Goal: Transaction & Acquisition: Purchase product/service

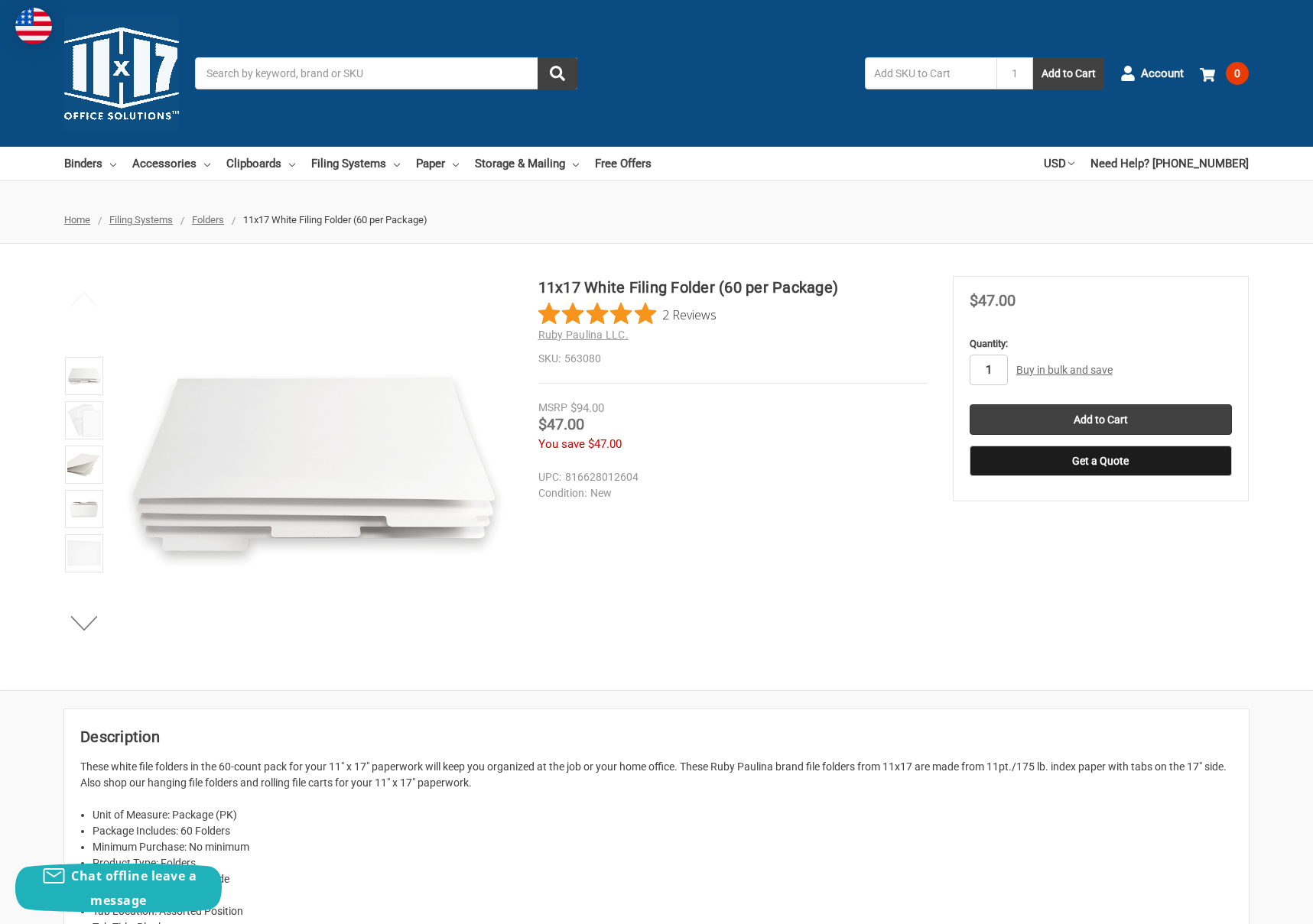
drag, startPoint x: 991, startPoint y: 366, endPoint x: 880, endPoint y: 365, distance: 111.0
click at [885, 365] on div "11x17 White Filing Folder (60 per Package) 2 Reviews Ruby Paulina LLC. SKU: 563…" at bounding box center [656, 467] width 1313 height 382
type input "50"
click at [1050, 420] on input "Add to Cart" at bounding box center [1101, 420] width 262 height 31
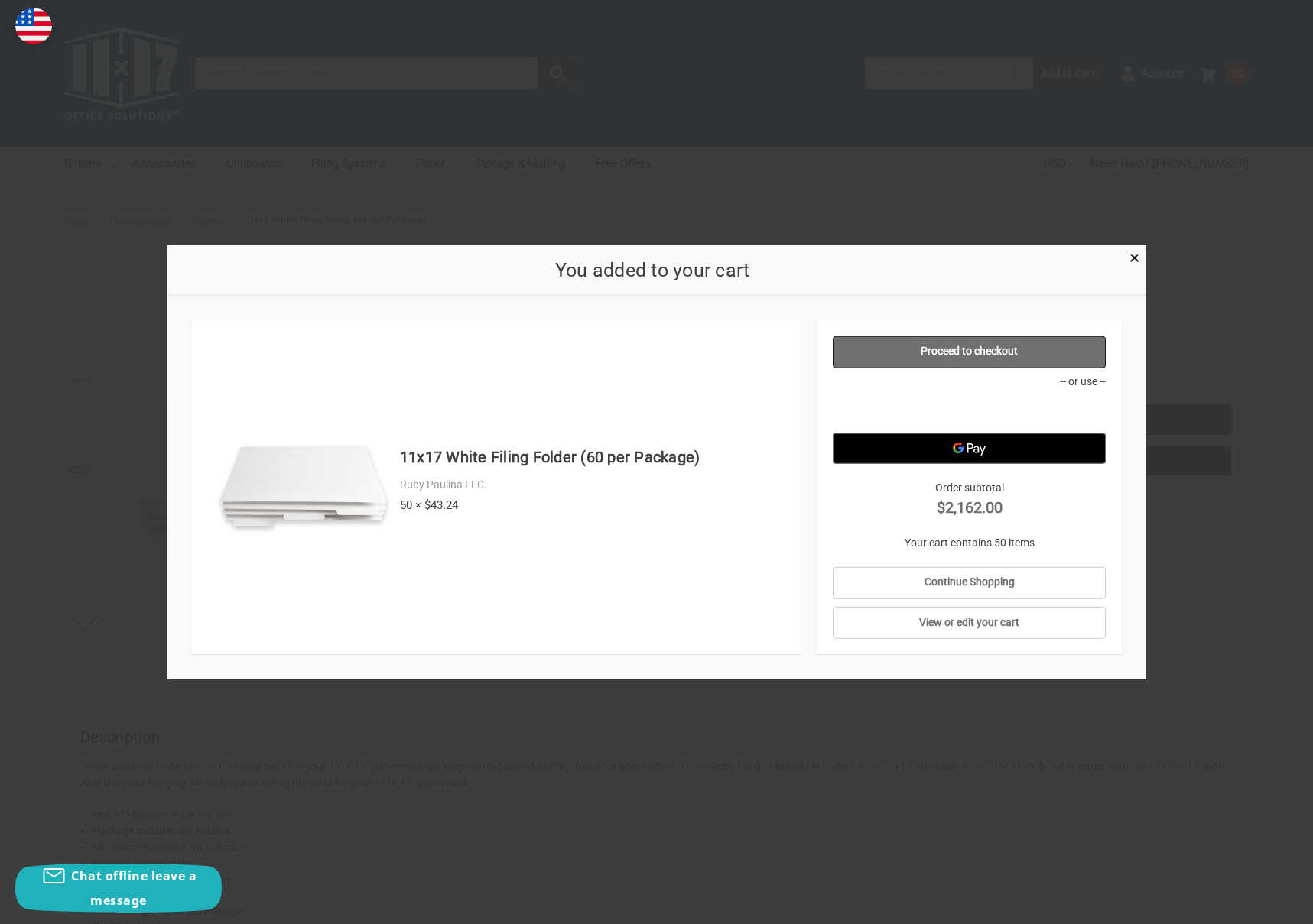
click at [909, 346] on link "Proceed to checkout" at bounding box center [969, 351] width 273 height 32
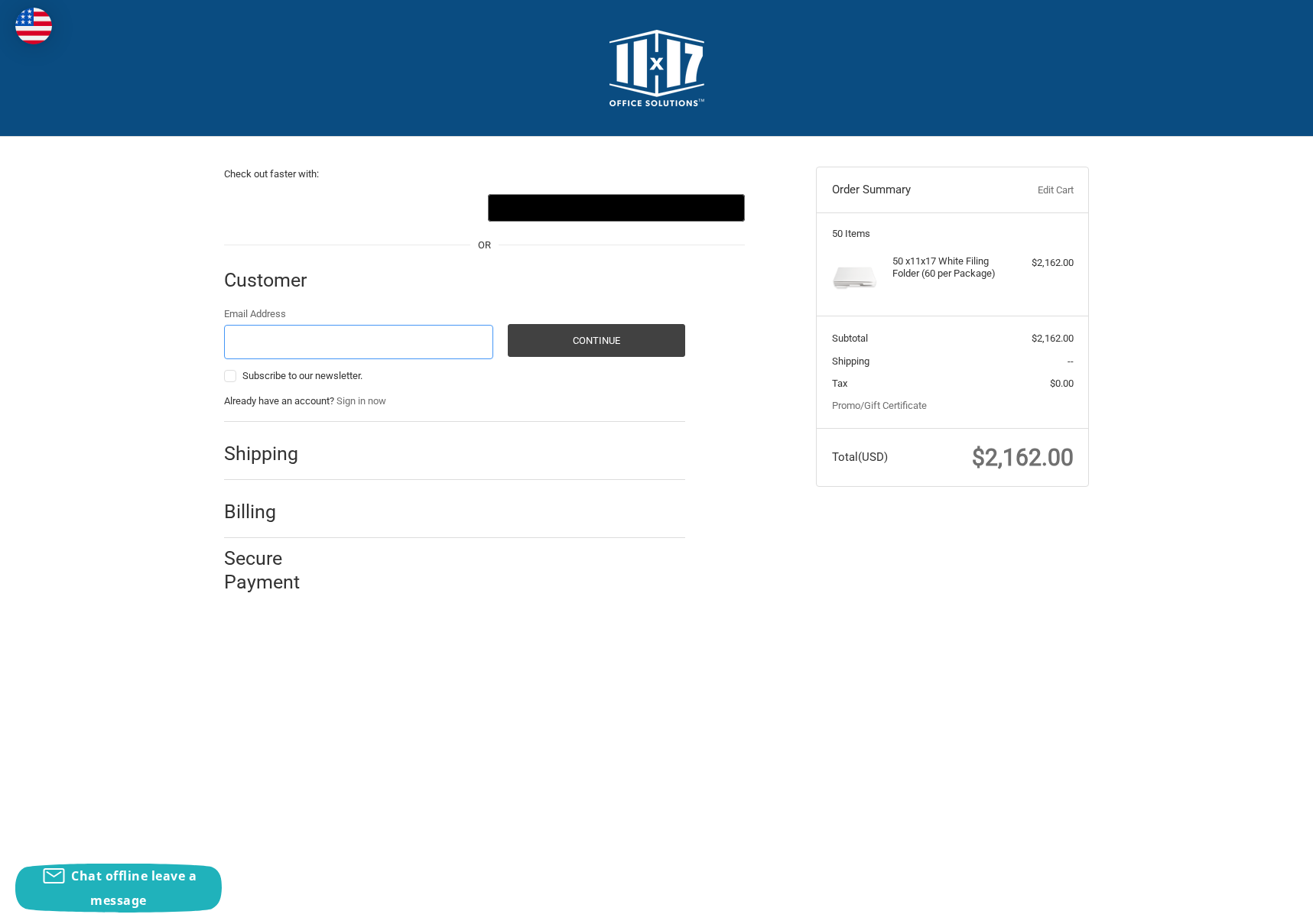
click at [361, 340] on input "Email Address" at bounding box center [358, 341] width 269 height 34
type input "[PERSON_NAME][EMAIL_ADDRESS][DOMAIN_NAME]"
click at [574, 341] on button "Continue" at bounding box center [596, 340] width 178 height 33
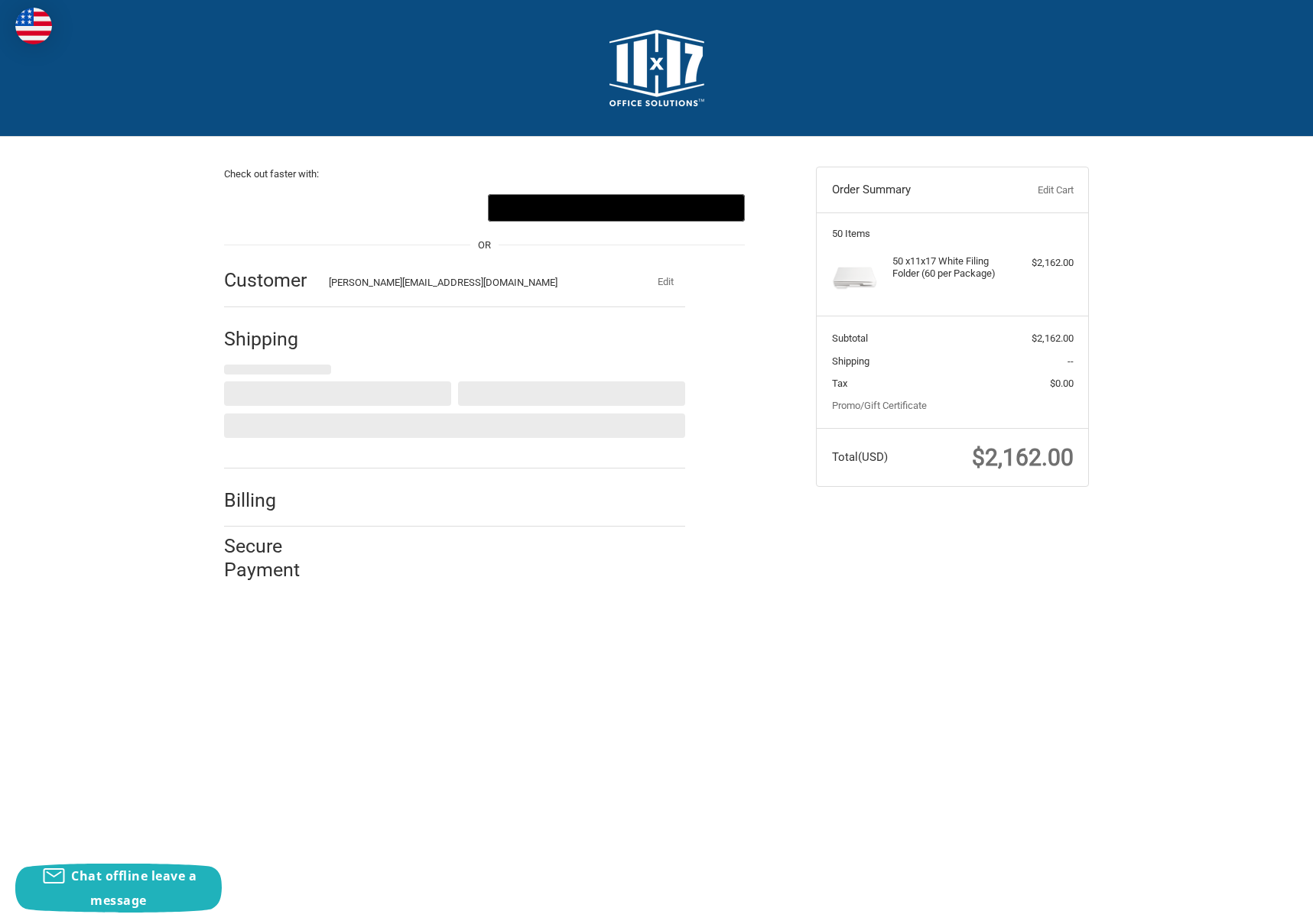
select select "US"
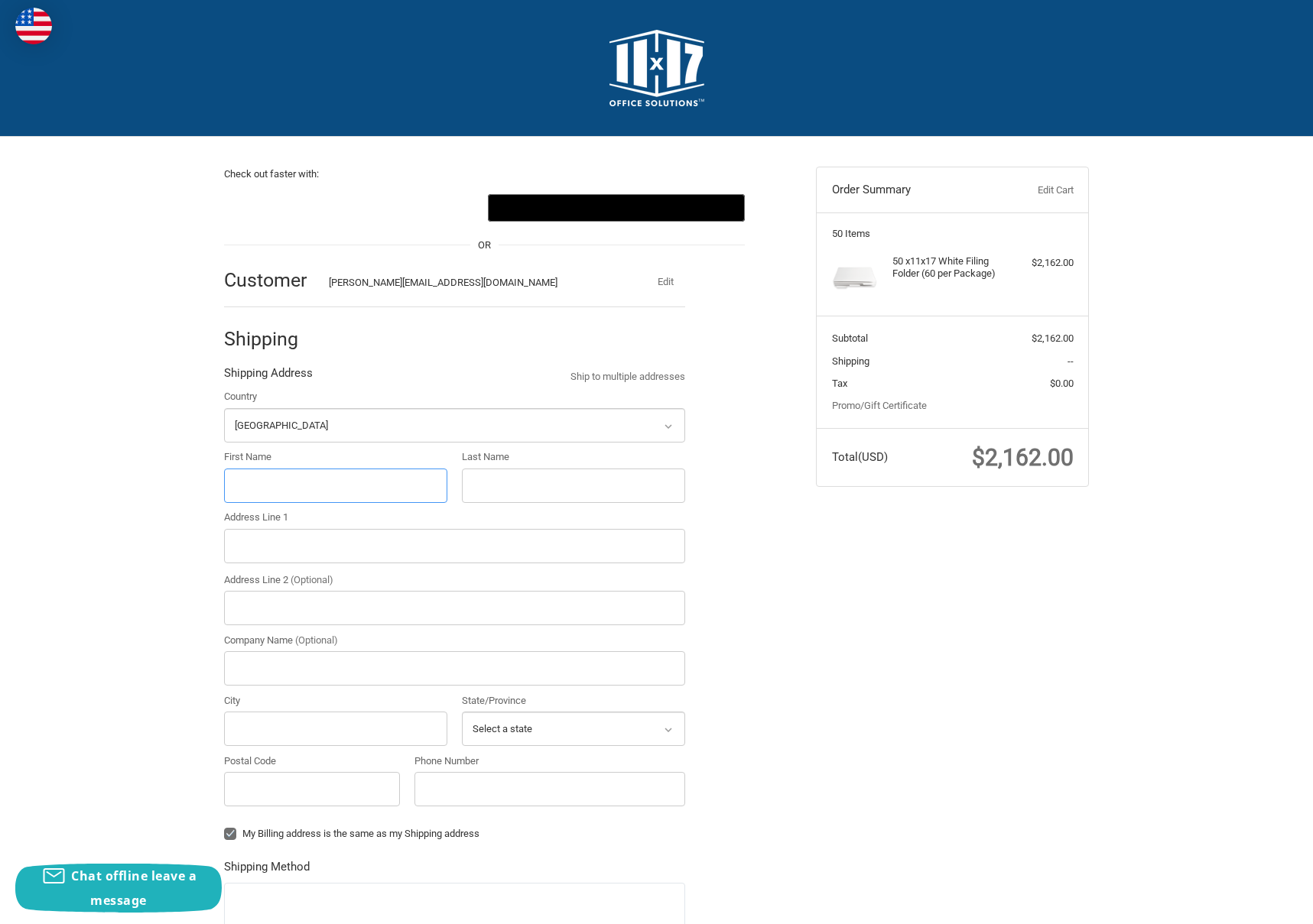
click at [295, 488] on input "First Name" at bounding box center [335, 486] width 223 height 34
type input "[PERSON_NAME]"
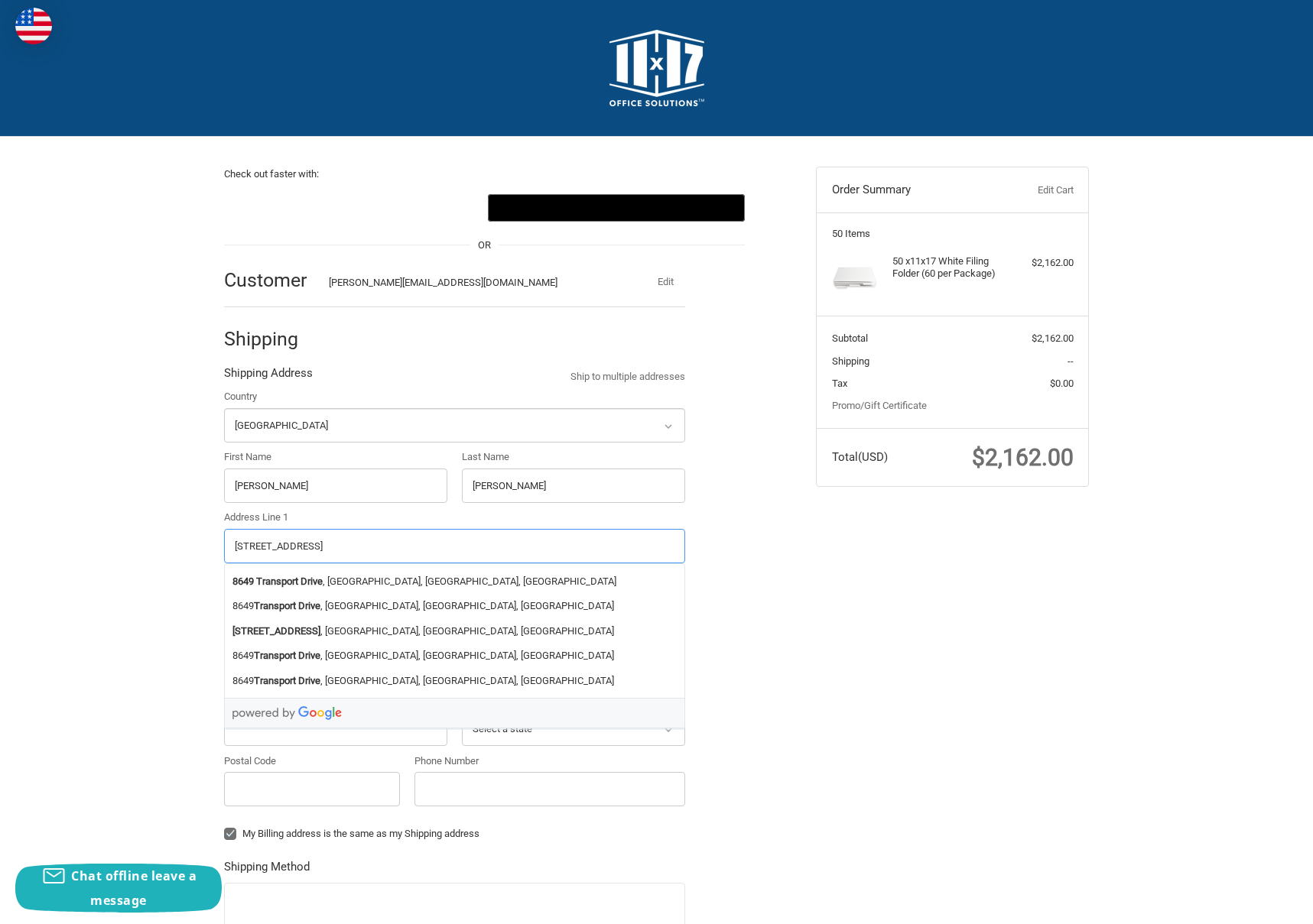
drag, startPoint x: 242, startPoint y: 544, endPoint x: 257, endPoint y: 543, distance: 15.0
click at [257, 543] on input "[STREET_ADDRESS]" at bounding box center [454, 546] width 461 height 34
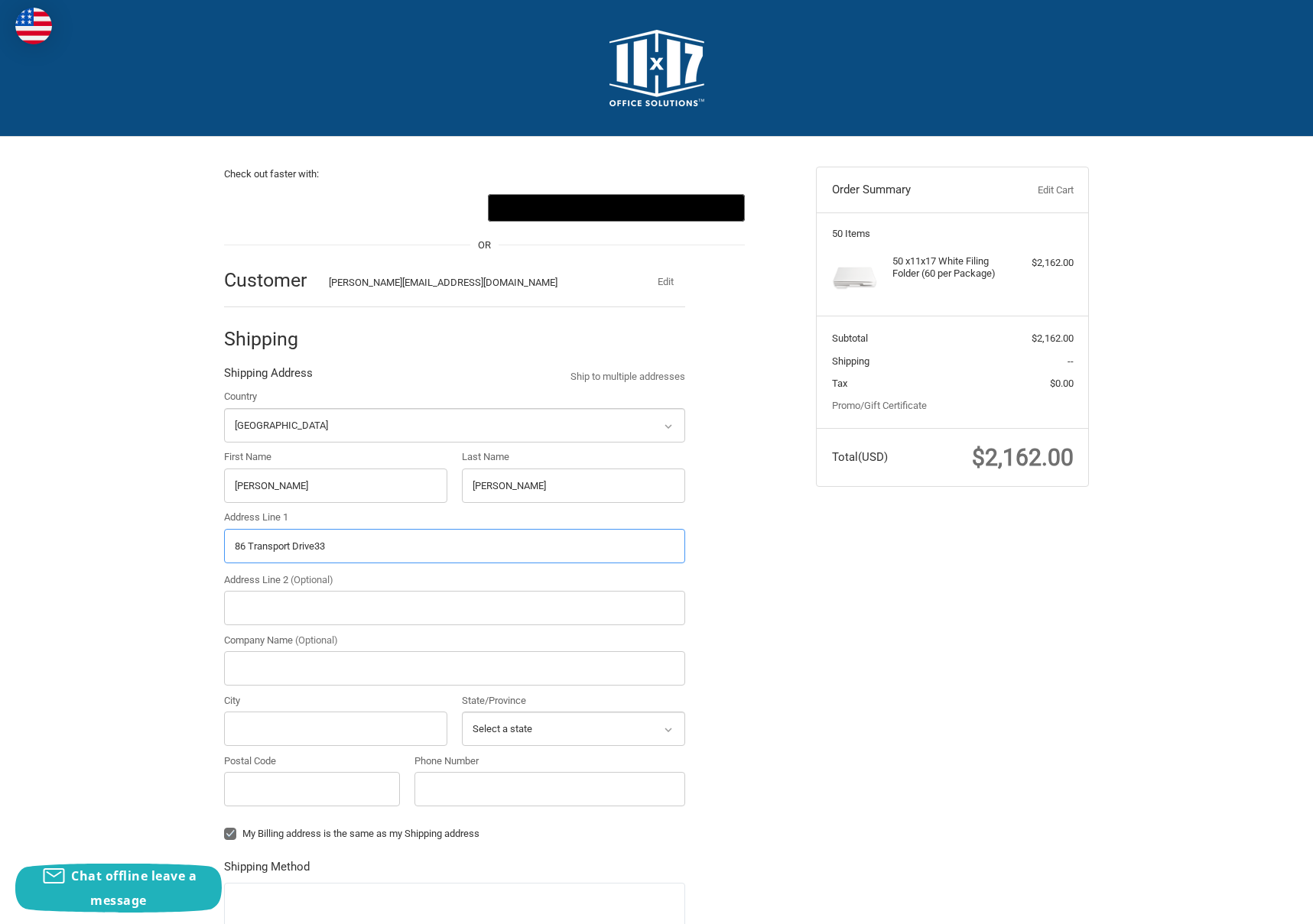
drag, startPoint x: 339, startPoint y: 546, endPoint x: 102, endPoint y: 542, distance: 237.0
click at [102, 542] on div "Check out faster with: @import url(//[DOMAIN_NAME][URL]) •••••• OR Customer [PE…" at bounding box center [656, 694] width 1313 height 1114
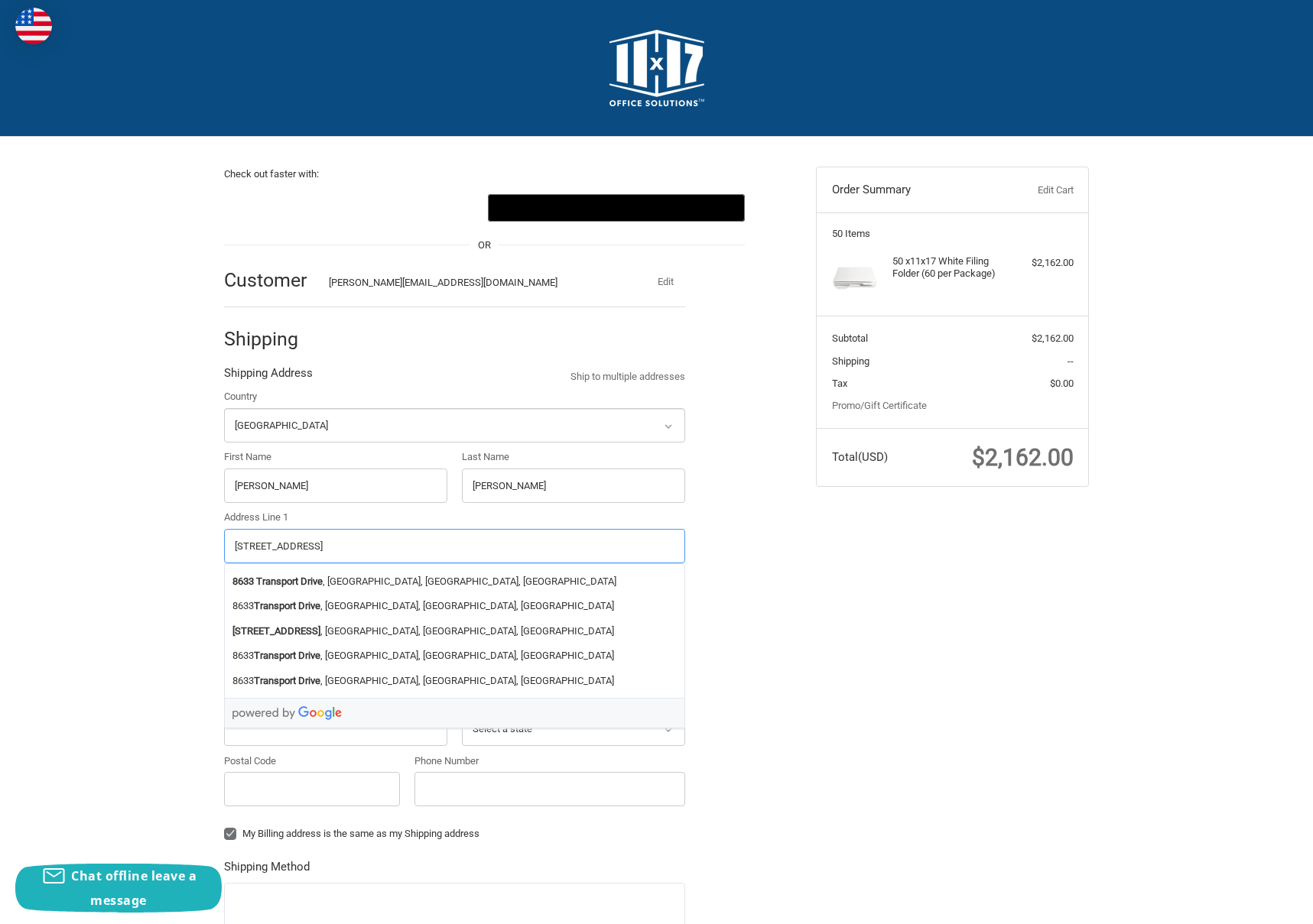
type input "[STREET_ADDRESS]"
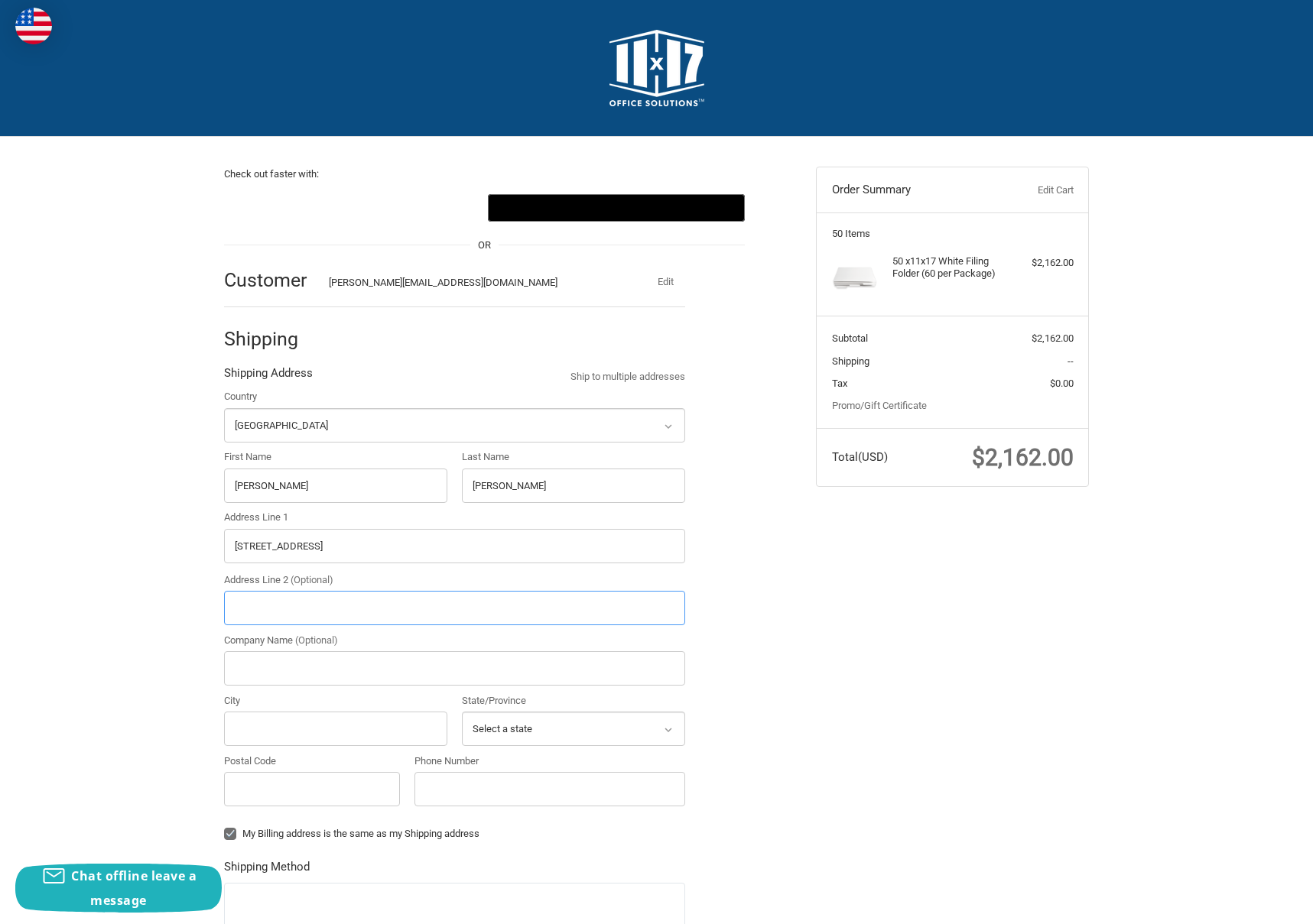
type input "S"
type input "Door #7"
type input "DCL Distribution Center - Projects"
type input "Orlando"
select select "FL"
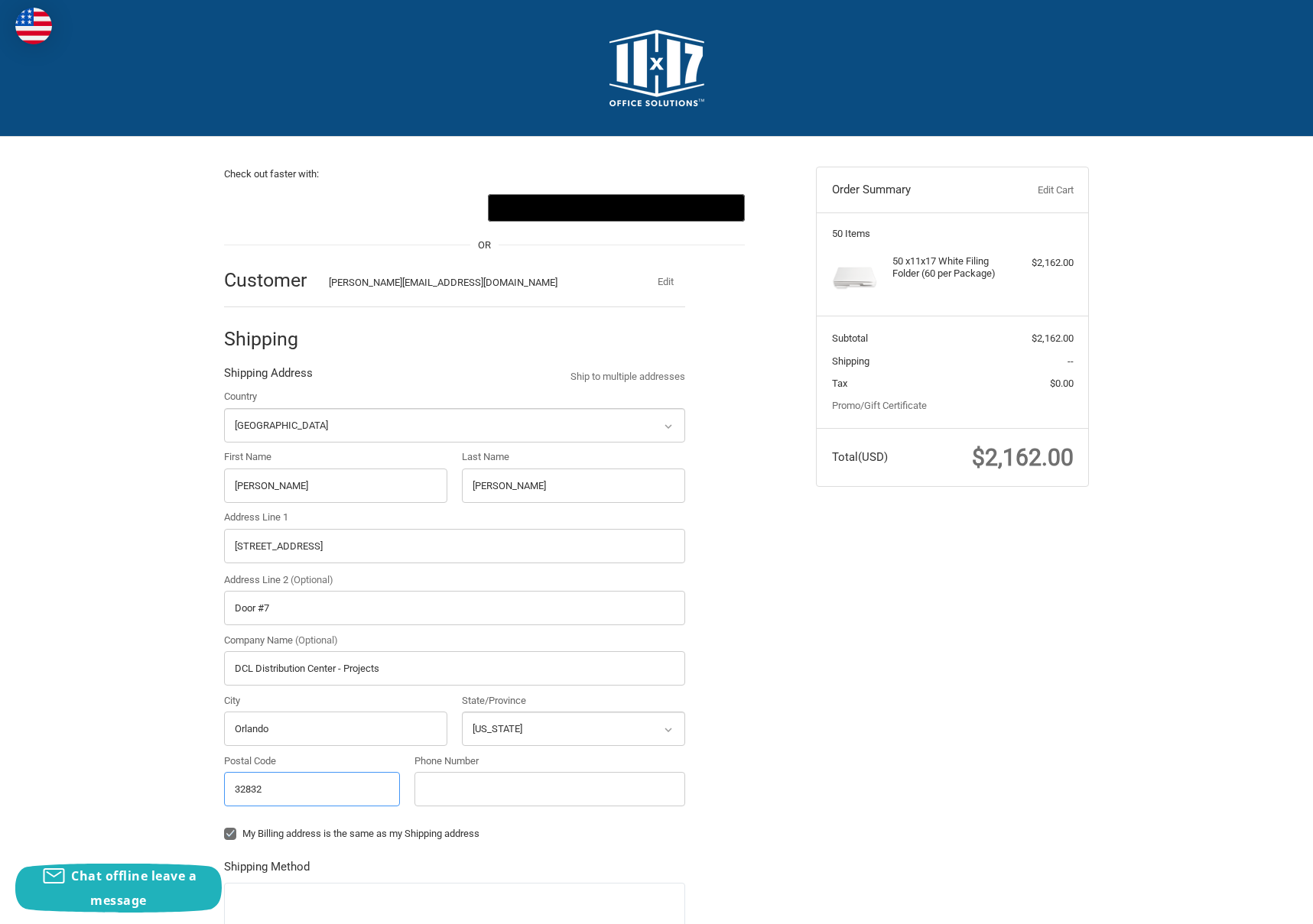
type input "32832"
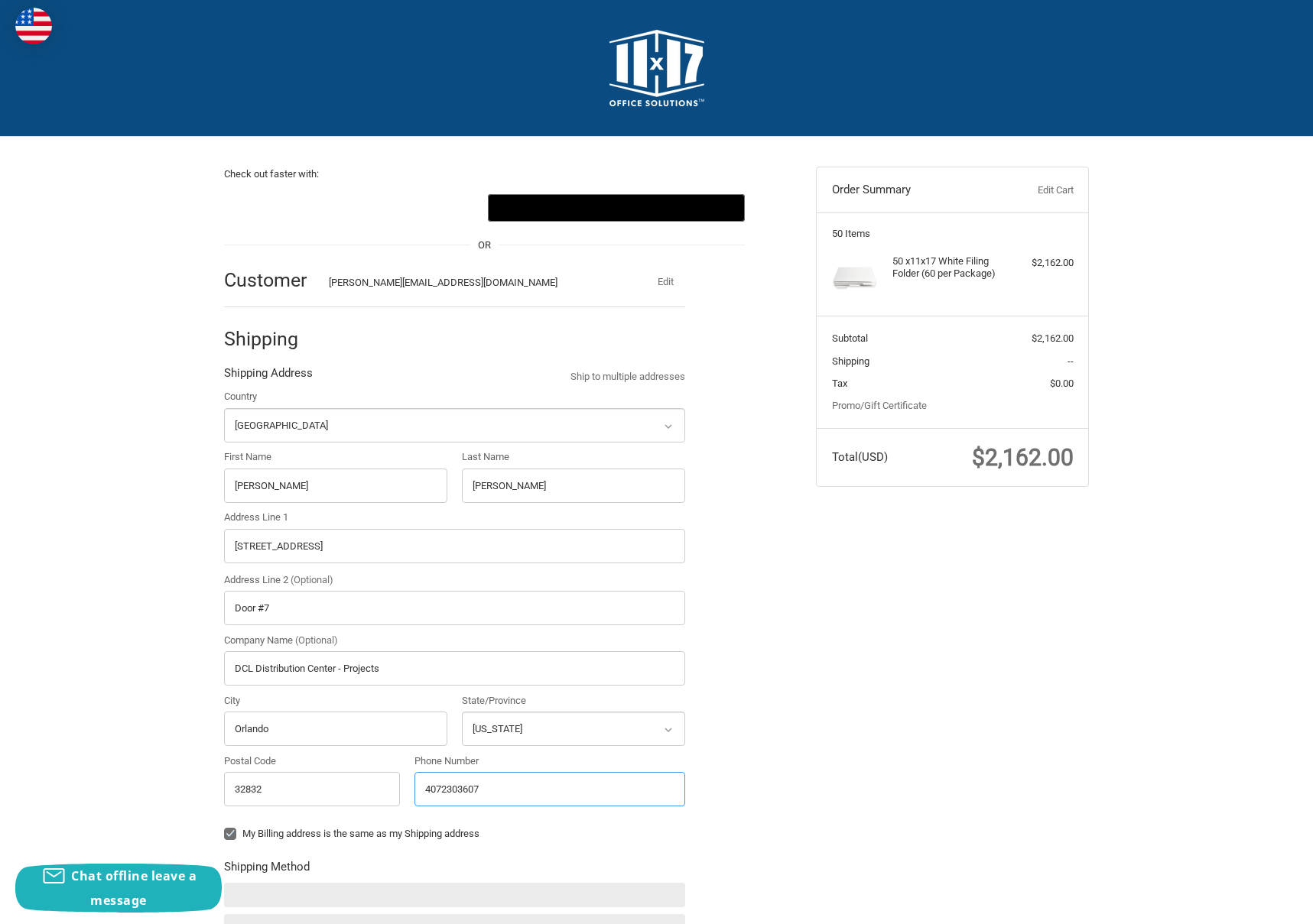
type input "4072303607"
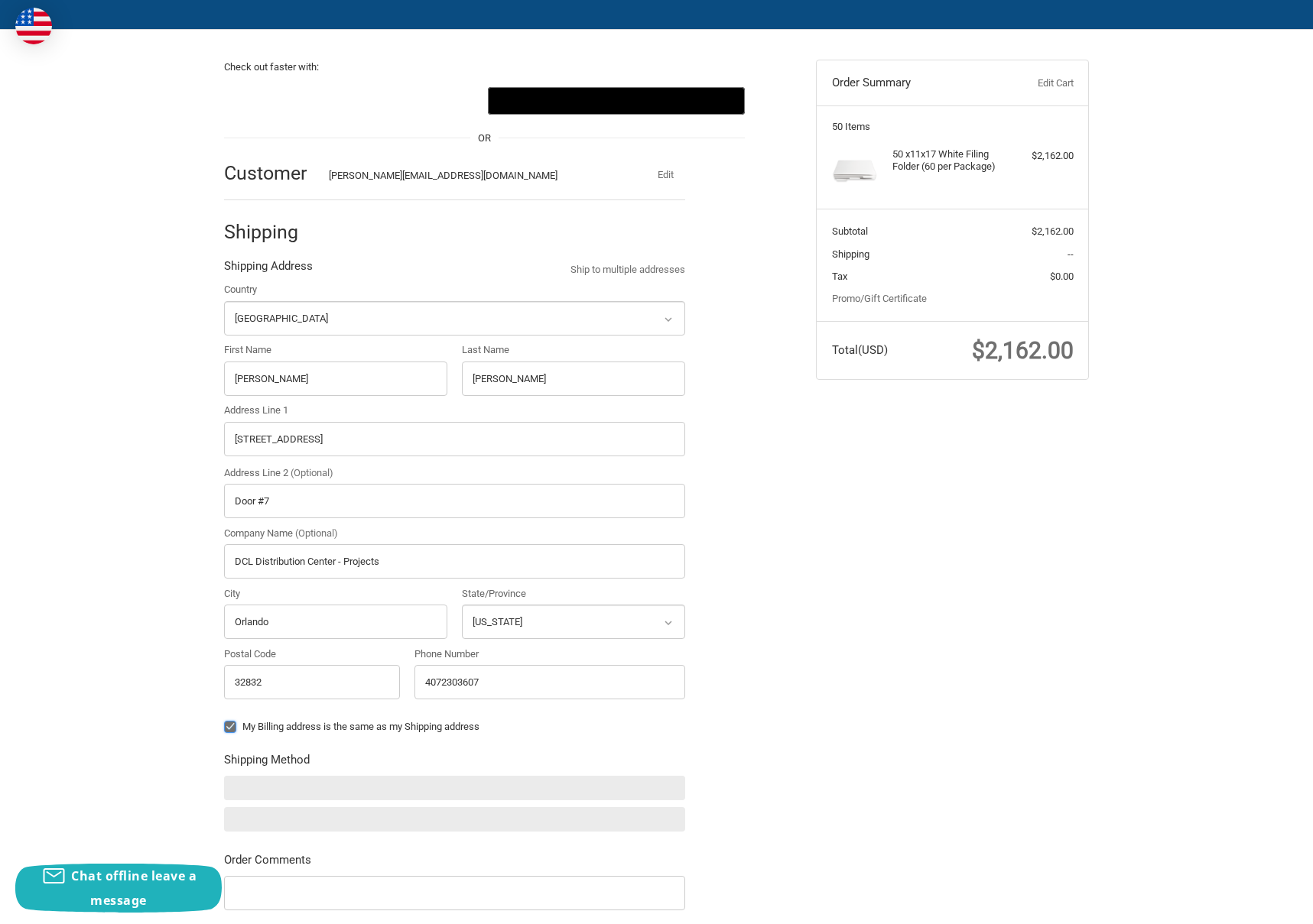
scroll to position [165, 0]
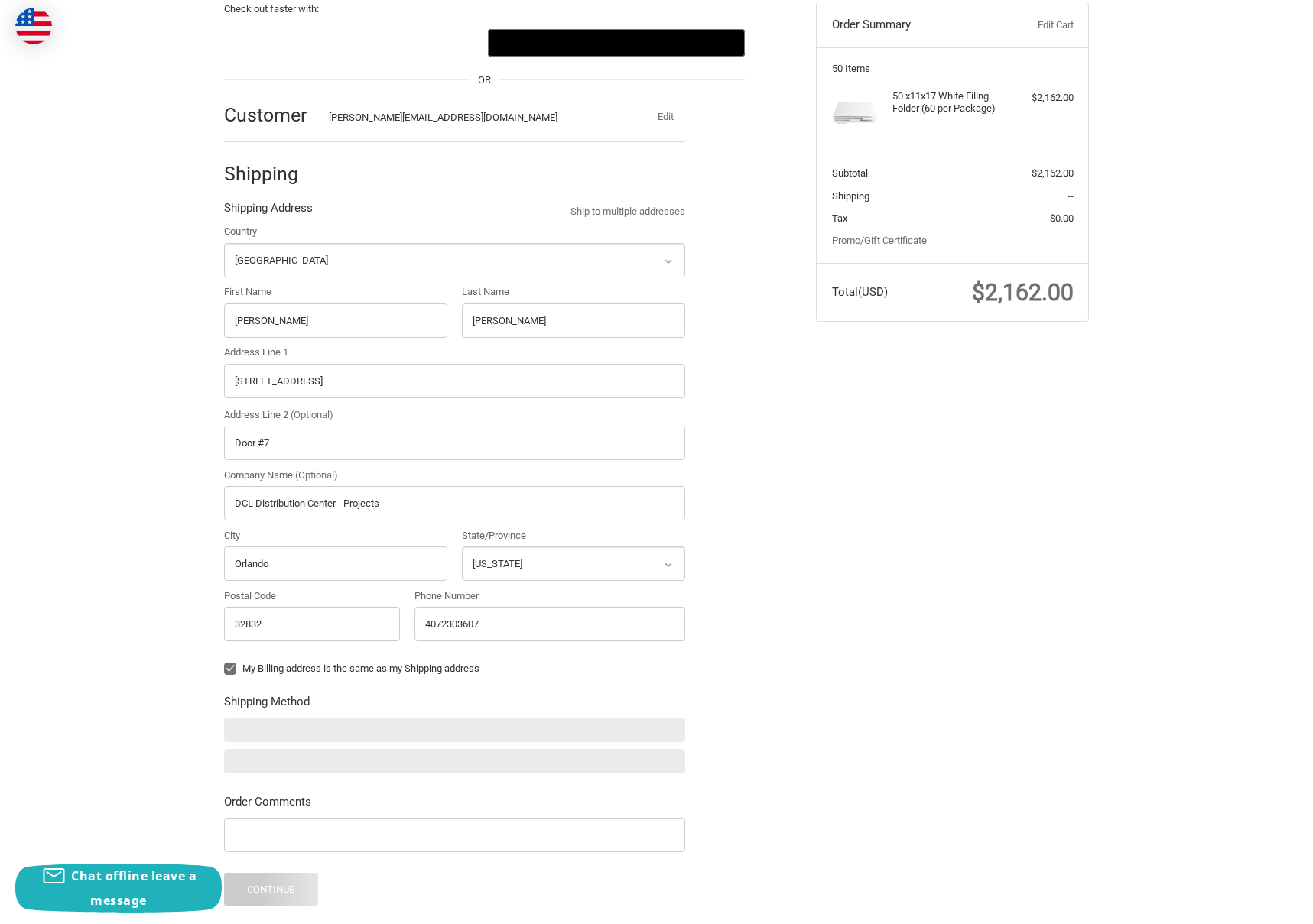
click at [227, 661] on div "My Billing address is the same as my Shipping address" at bounding box center [454, 671] width 461 height 20
click at [235, 669] on label "My Billing address is the same as my Shipping address" at bounding box center [454, 669] width 461 height 13
click at [225, 662] on input "My Billing address is the same as my Shipping address" at bounding box center [224, 661] width 1 height 1
checkbox input "false"
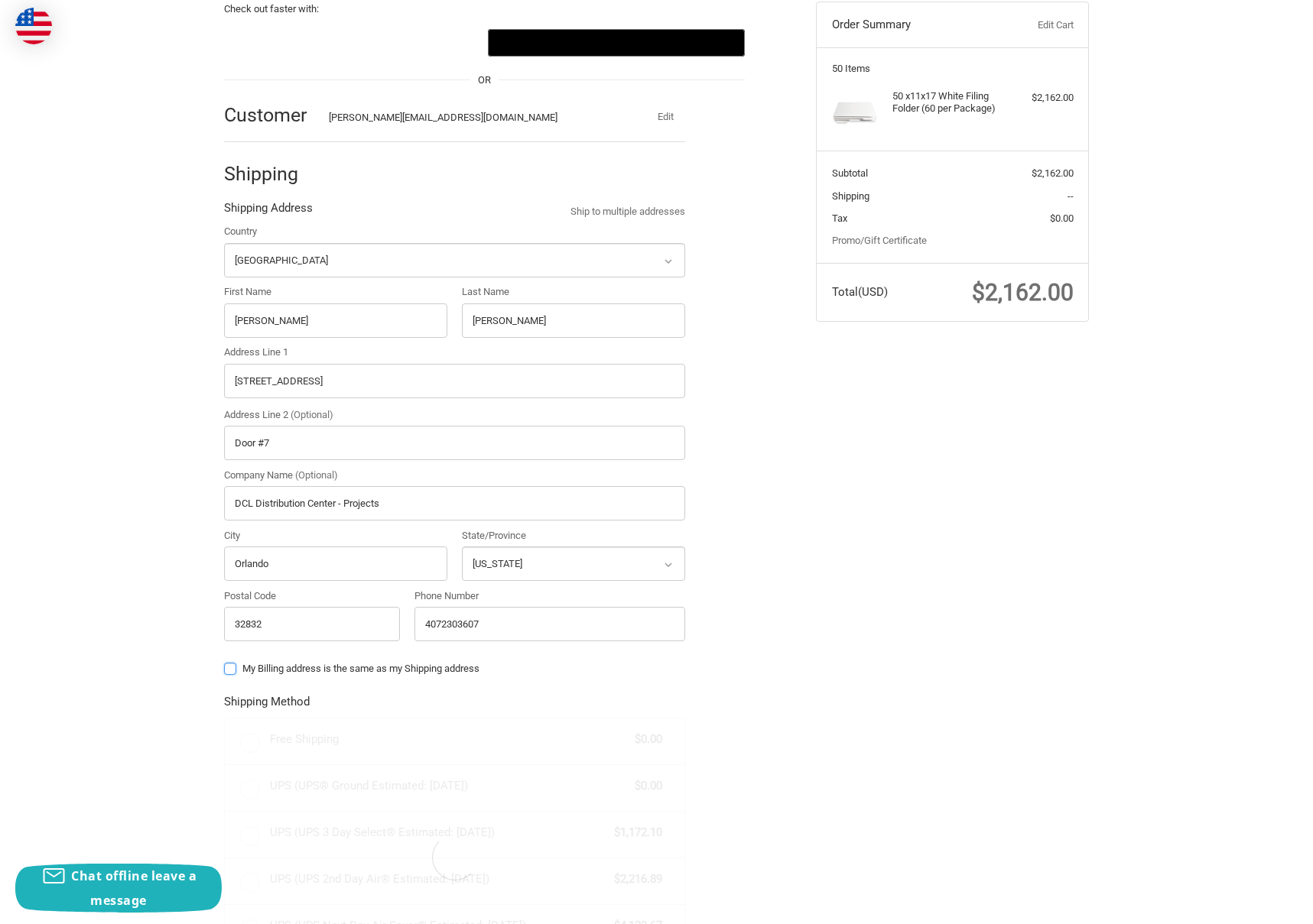
radio input "true"
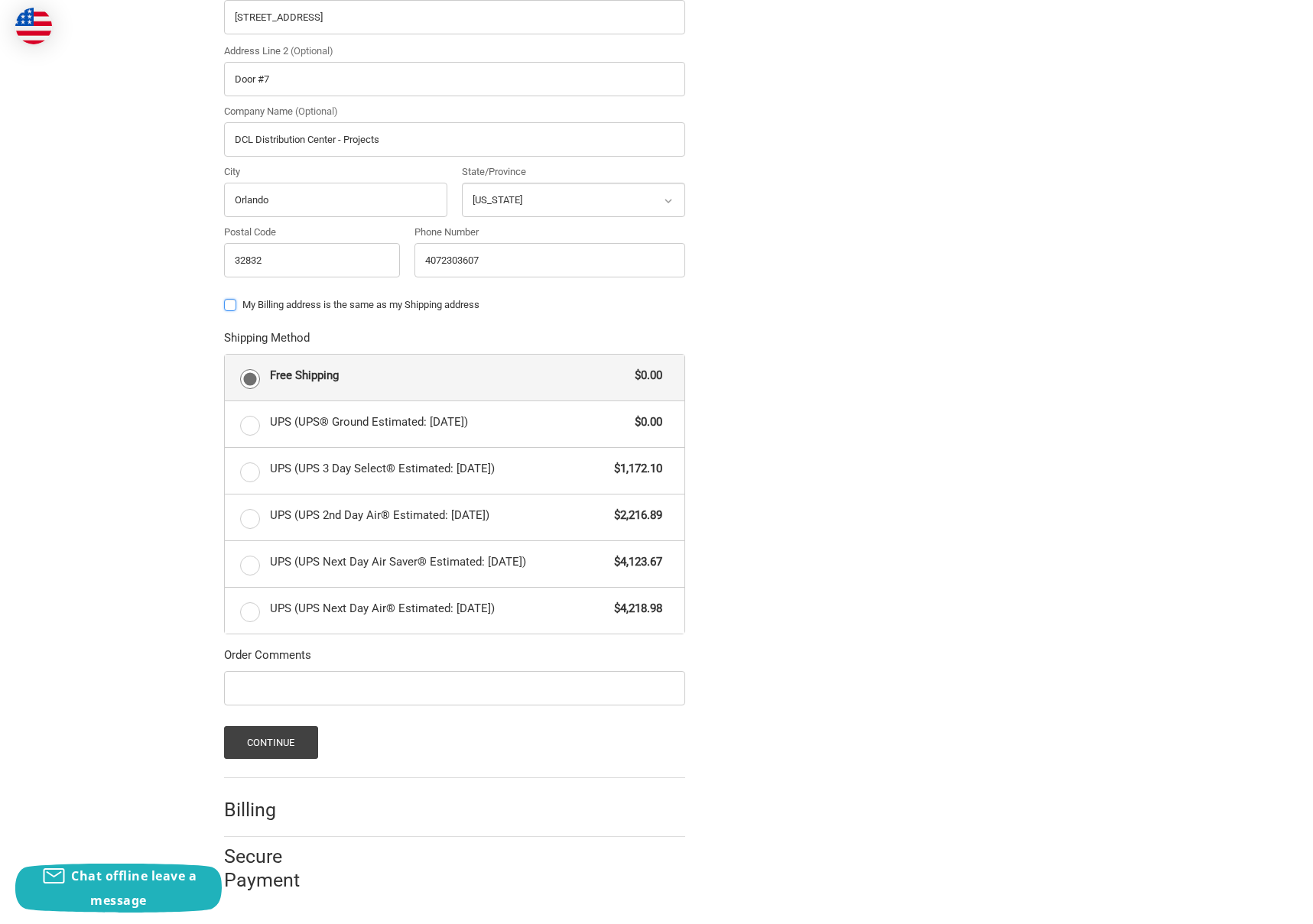
scroll to position [514, 0]
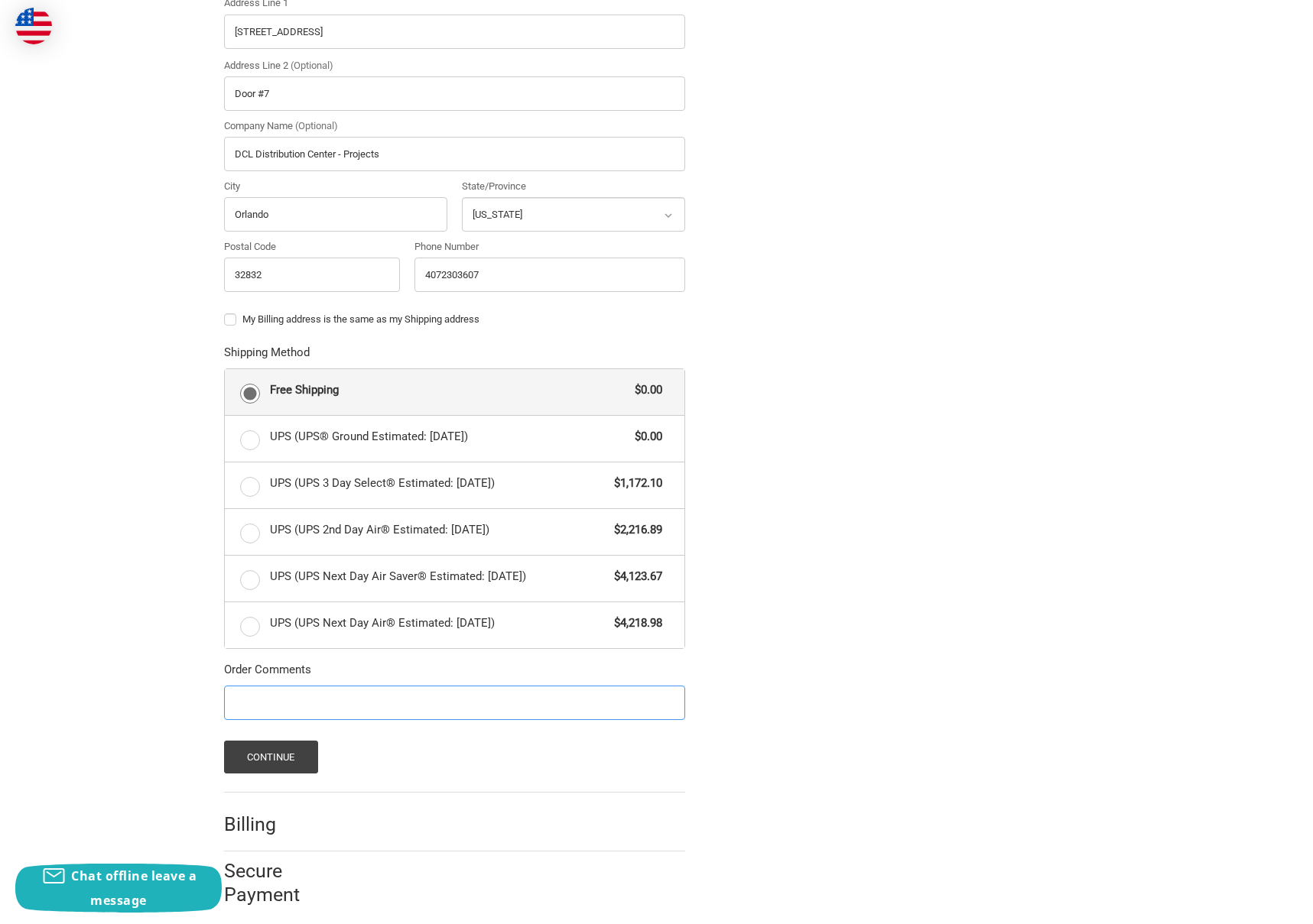
click at [306, 702] on input "Order Comments" at bounding box center [454, 703] width 461 height 34
click at [319, 701] on input "Please mark boxes with PO# AH0251092" at bounding box center [454, 703] width 461 height 34
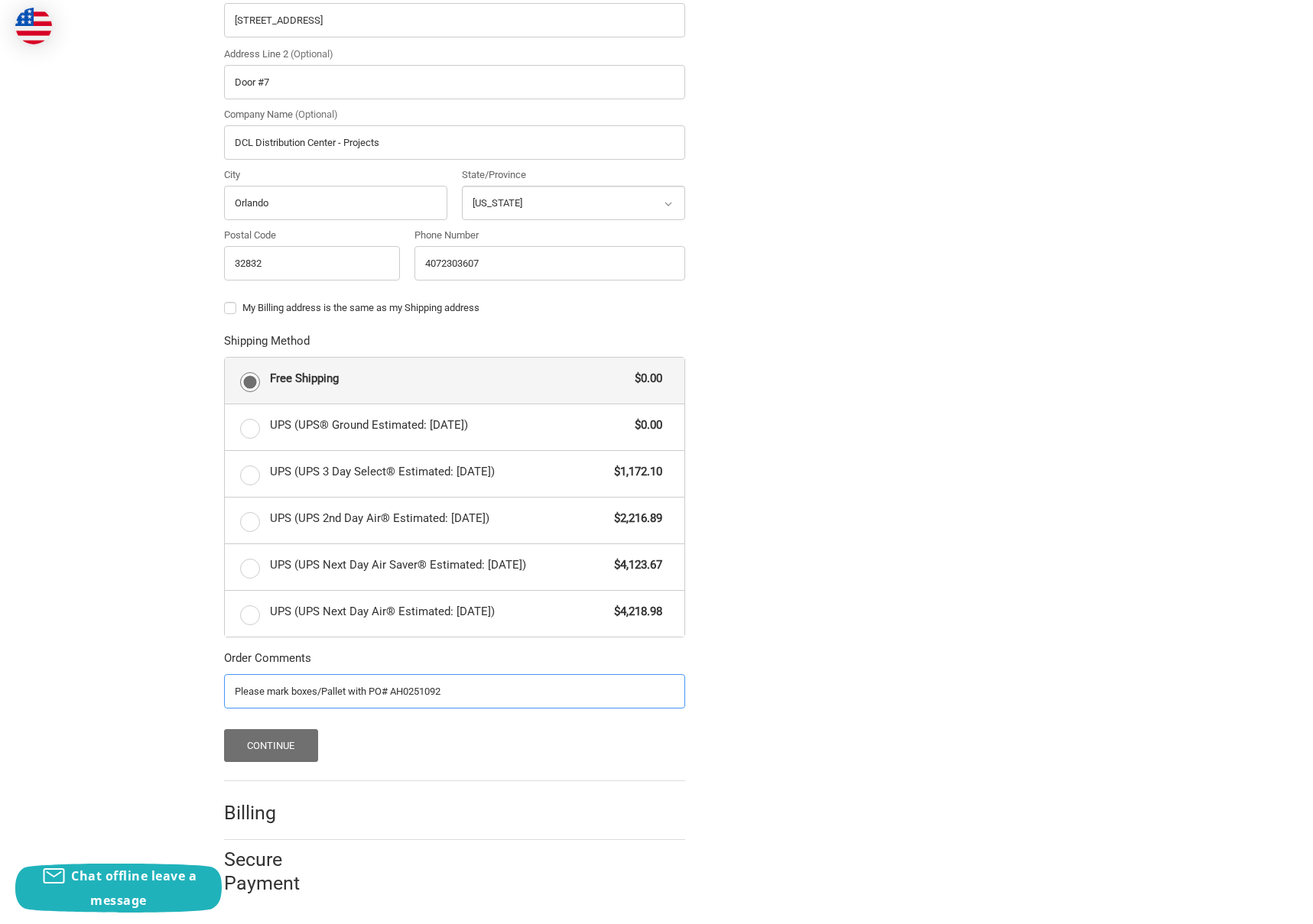
type input "Please mark boxes/Pallet with PO# AH0251092"
click at [278, 751] on button "Continue" at bounding box center [270, 745] width 94 height 33
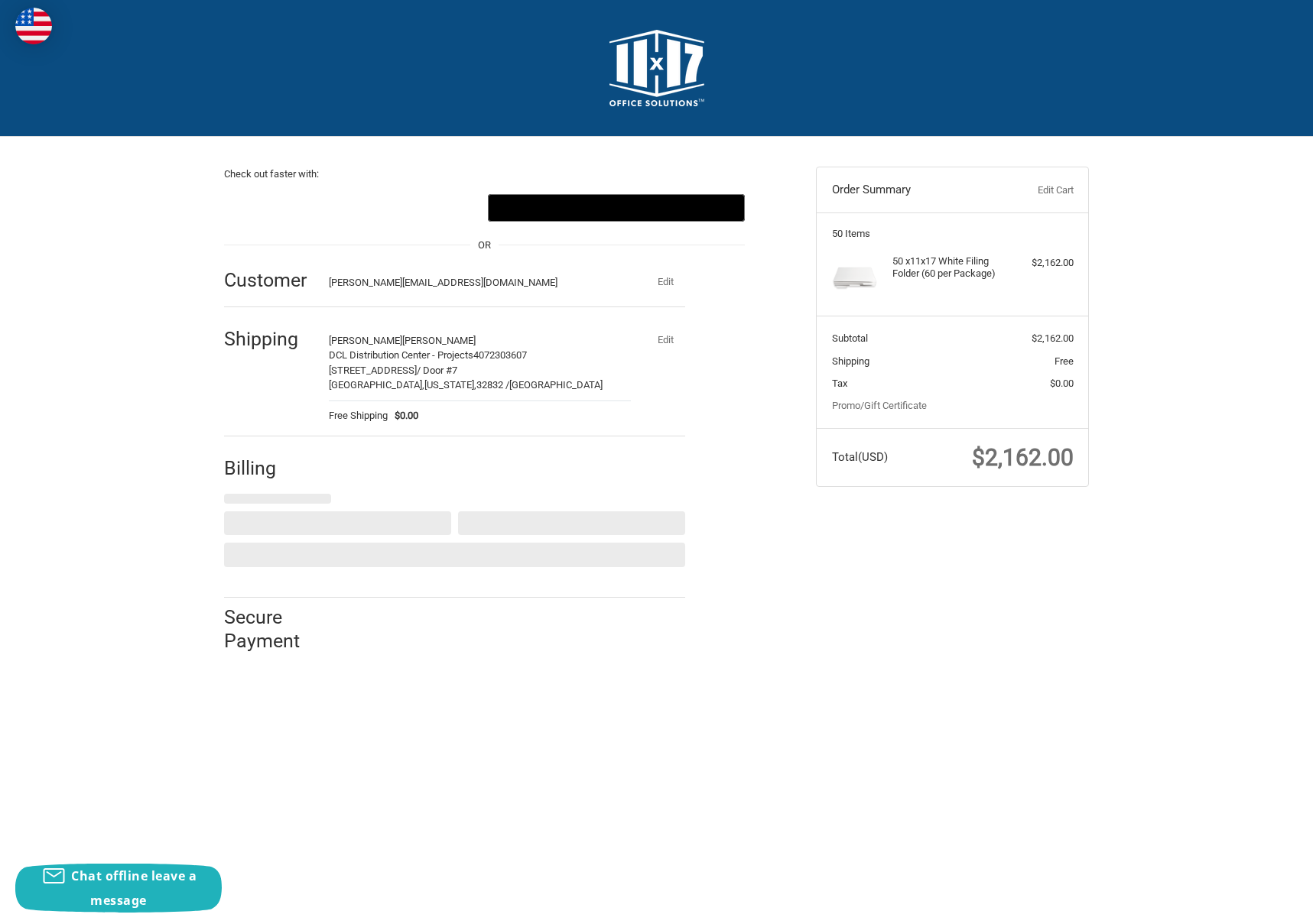
scroll to position [0, 0]
select select "US"
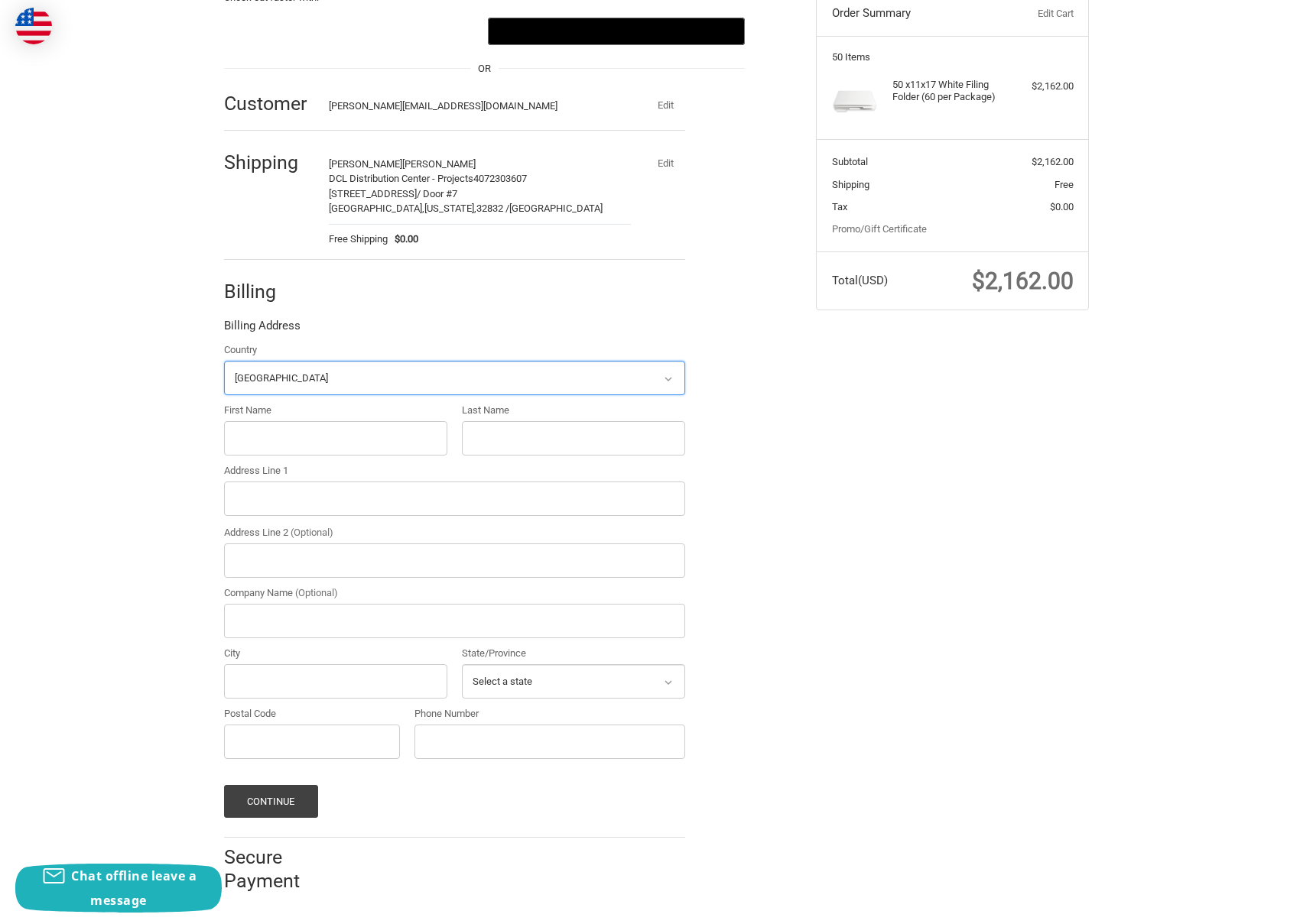
scroll to position [178, 0]
click at [288, 436] on input "First Name" at bounding box center [335, 437] width 223 height 34
type input "[PERSON_NAME]"
type input "[PERSON_NAME] [PERSON_NAME]"
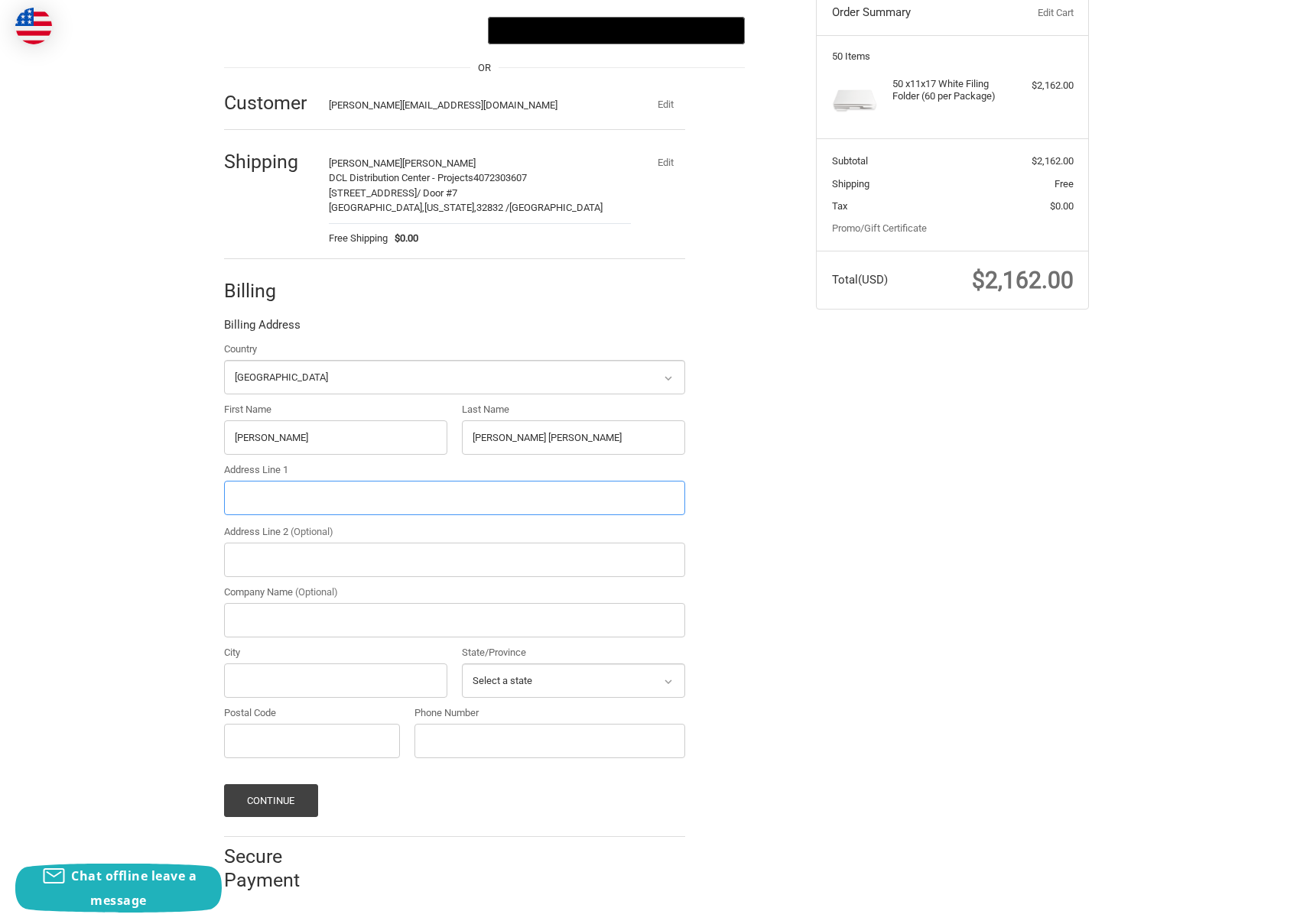
type input "[STREET_ADDRESS]"
type input "STE 525"
type input "[PERSON_NAME] Management"
type input "Orlando"
select select "FL"
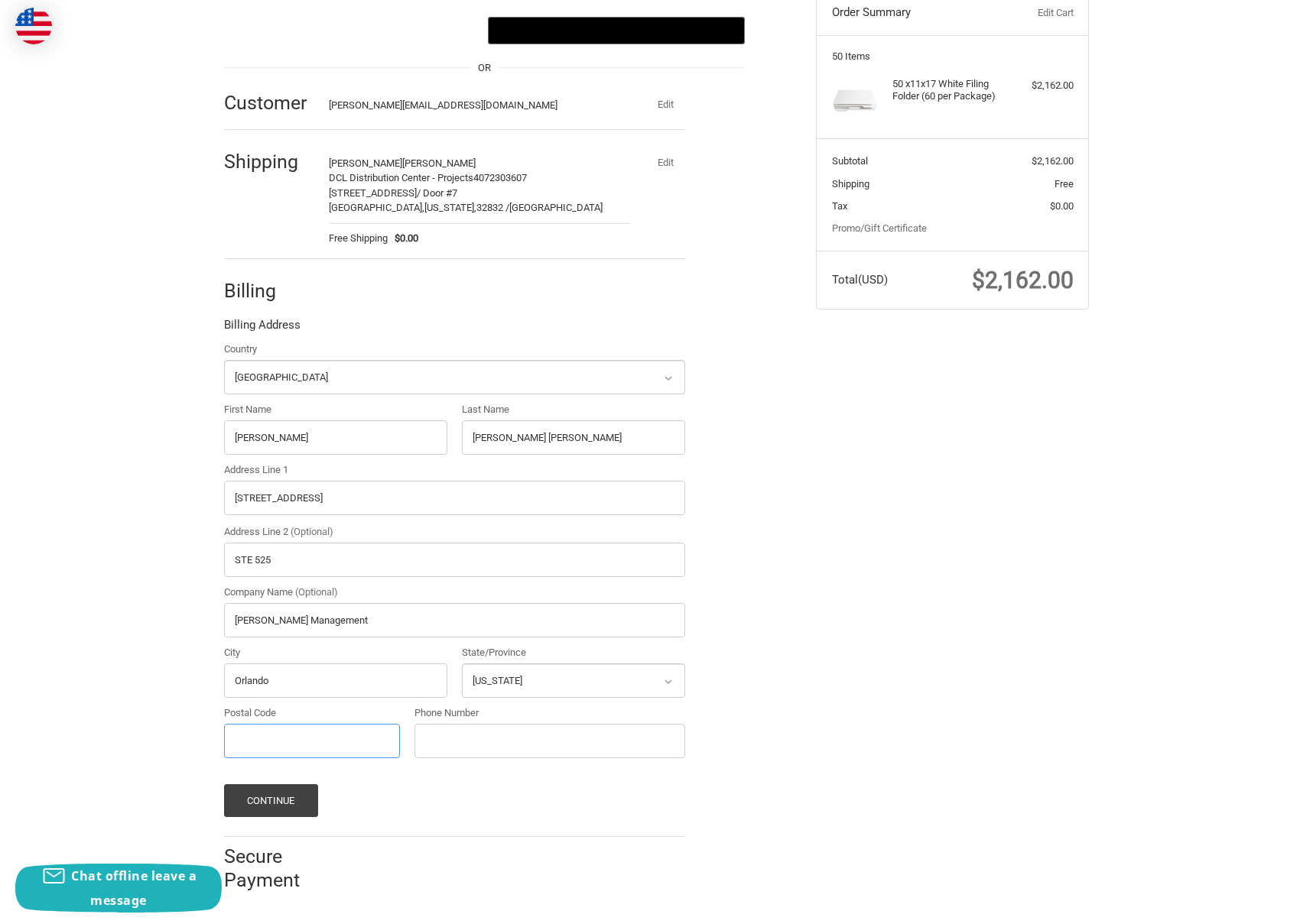
type input "32837"
type input "4072303607"
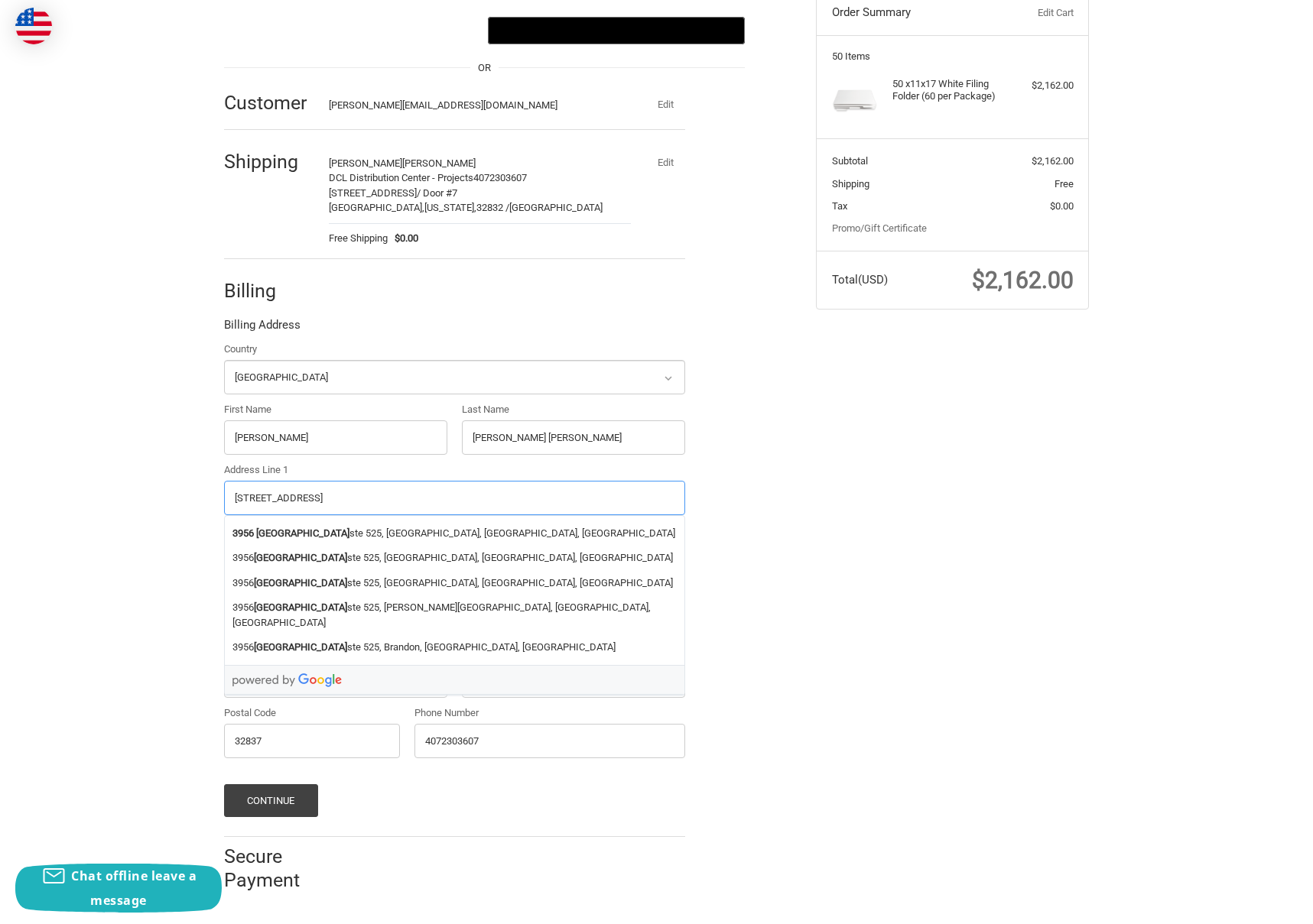
click at [416, 500] on input "[STREET_ADDRESS]" at bounding box center [454, 497] width 461 height 34
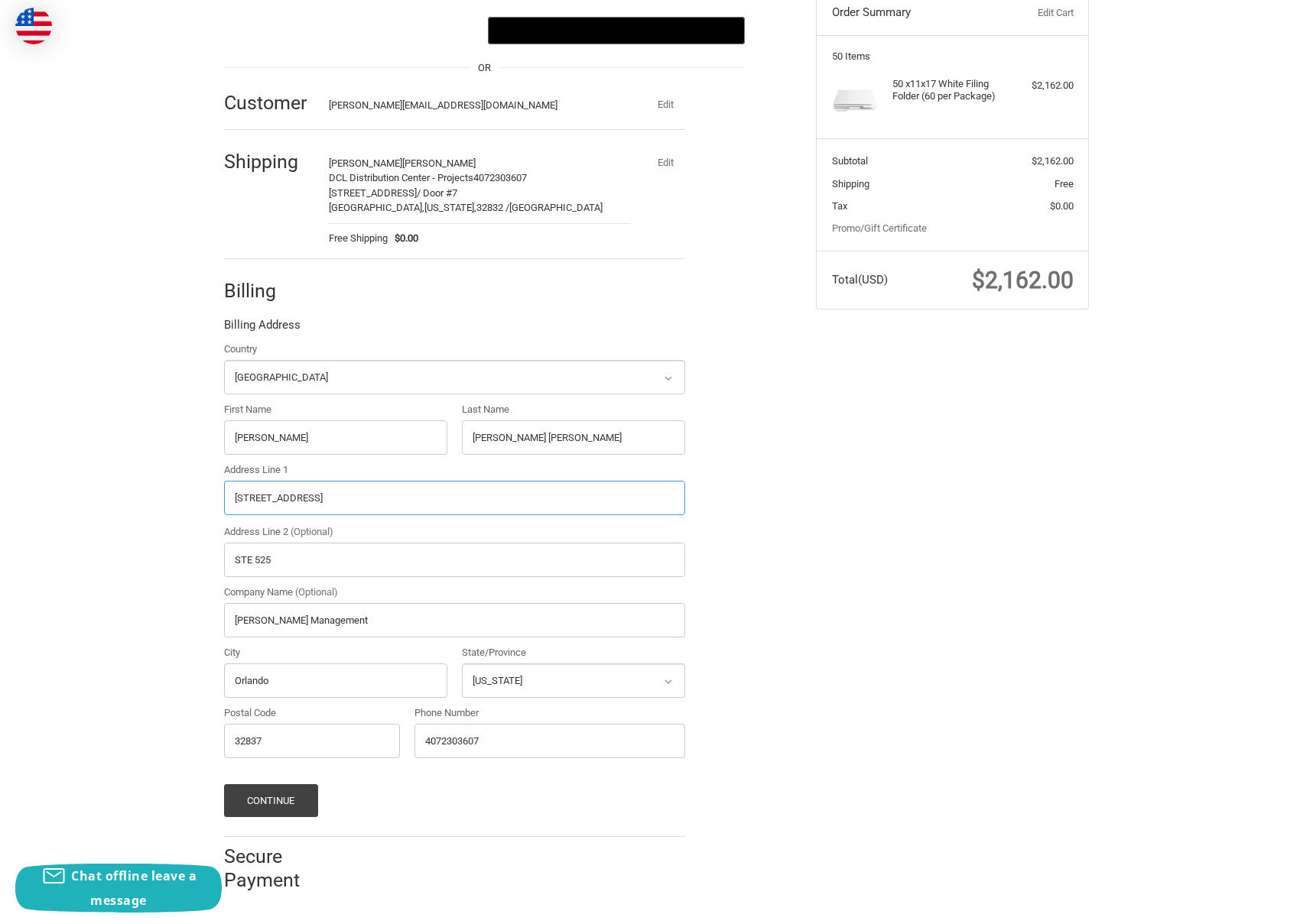
drag, startPoint x: 386, startPoint y: 496, endPoint x: 434, endPoint y: 498, distance: 48.0
click at [434, 498] on input "[STREET_ADDRESS]" at bounding box center [454, 497] width 461 height 34
click at [437, 493] on input "[STREET_ADDRESS]," at bounding box center [454, 497] width 461 height 34
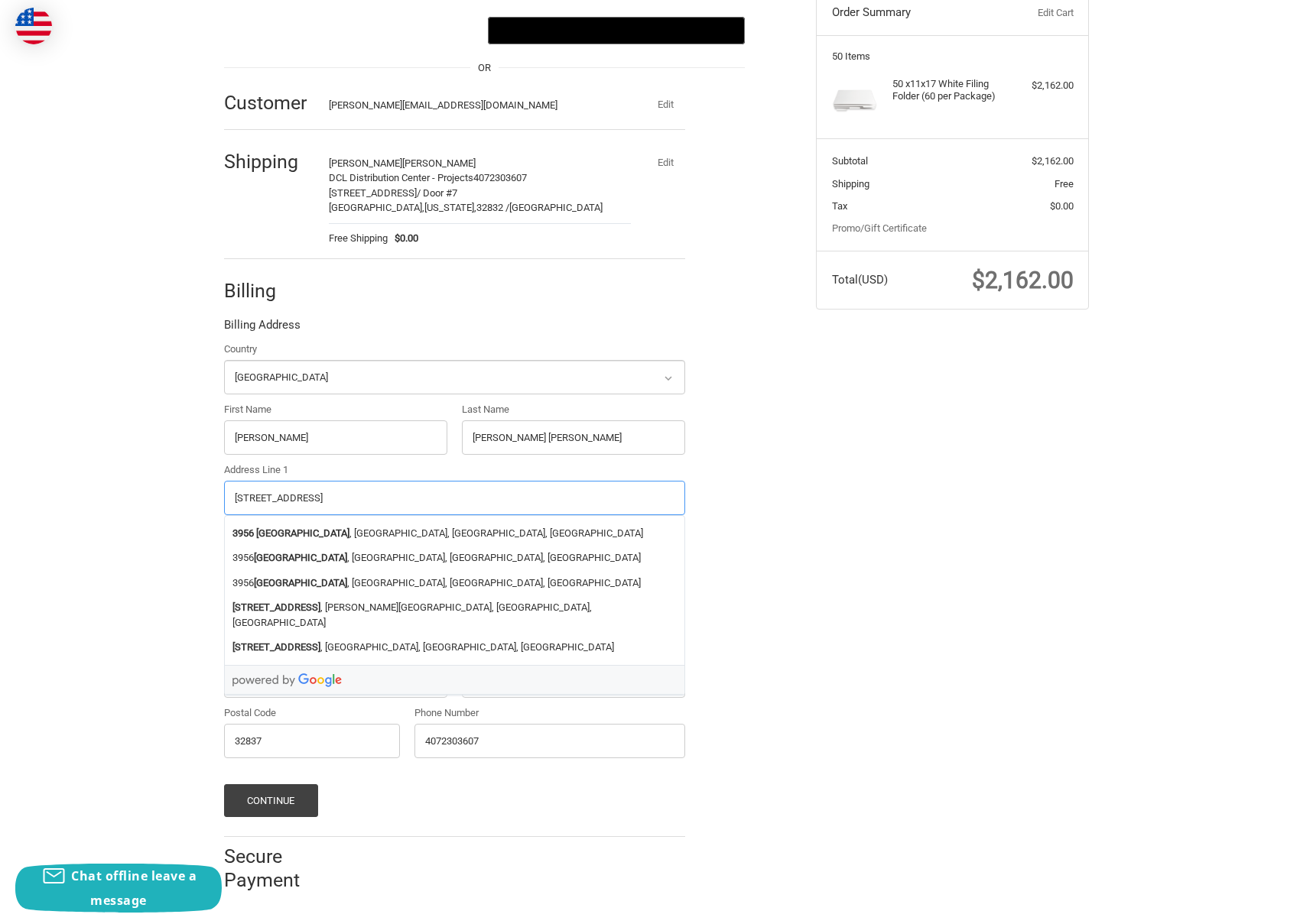
type input "[STREET_ADDRESS]"
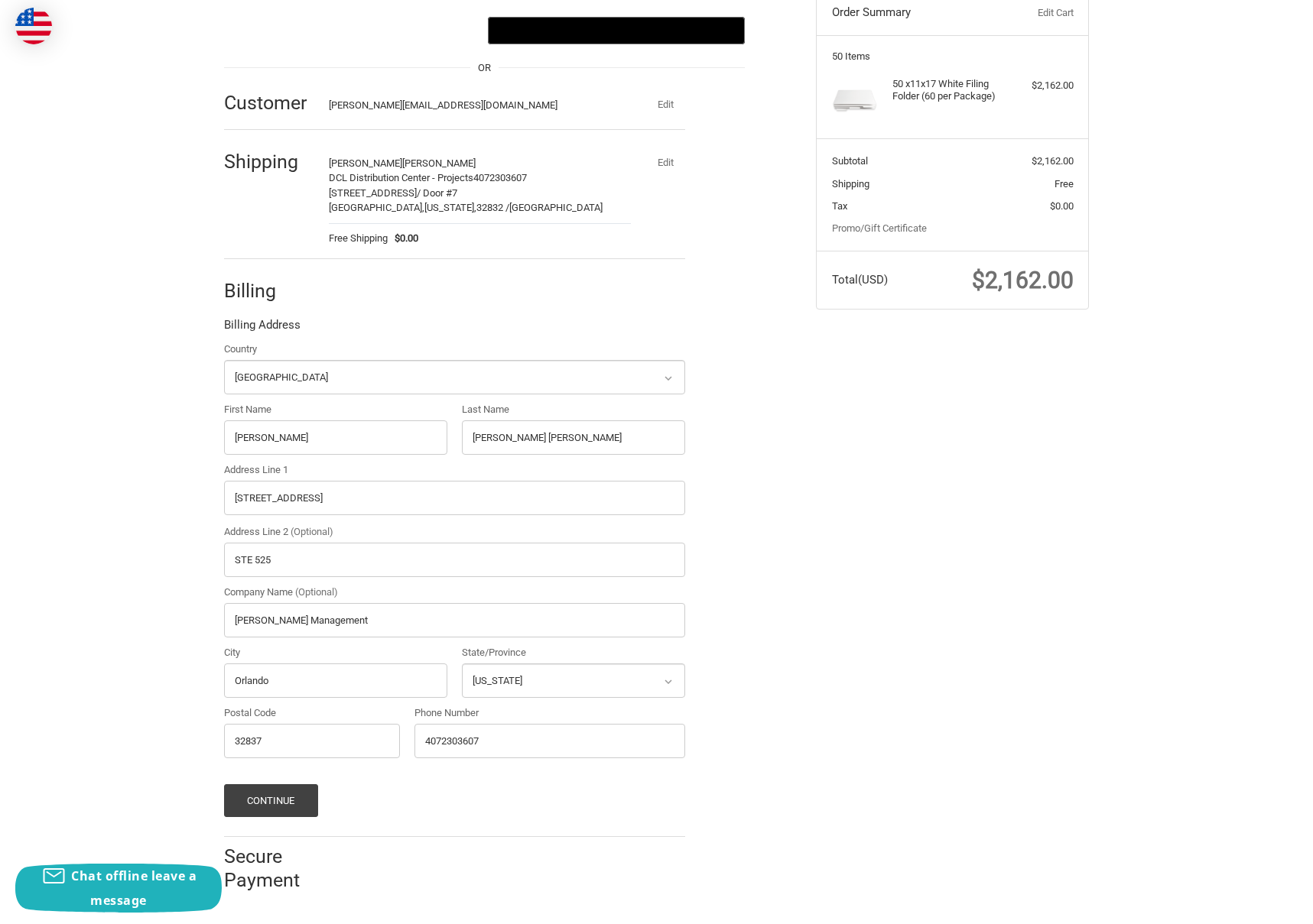
click at [848, 599] on div "Check out faster with: @import url(//[DOMAIN_NAME][URL]) •••••• OR Customer [PE…" at bounding box center [656, 434] width 917 height 950
click at [243, 798] on button "Continue" at bounding box center [270, 800] width 94 height 33
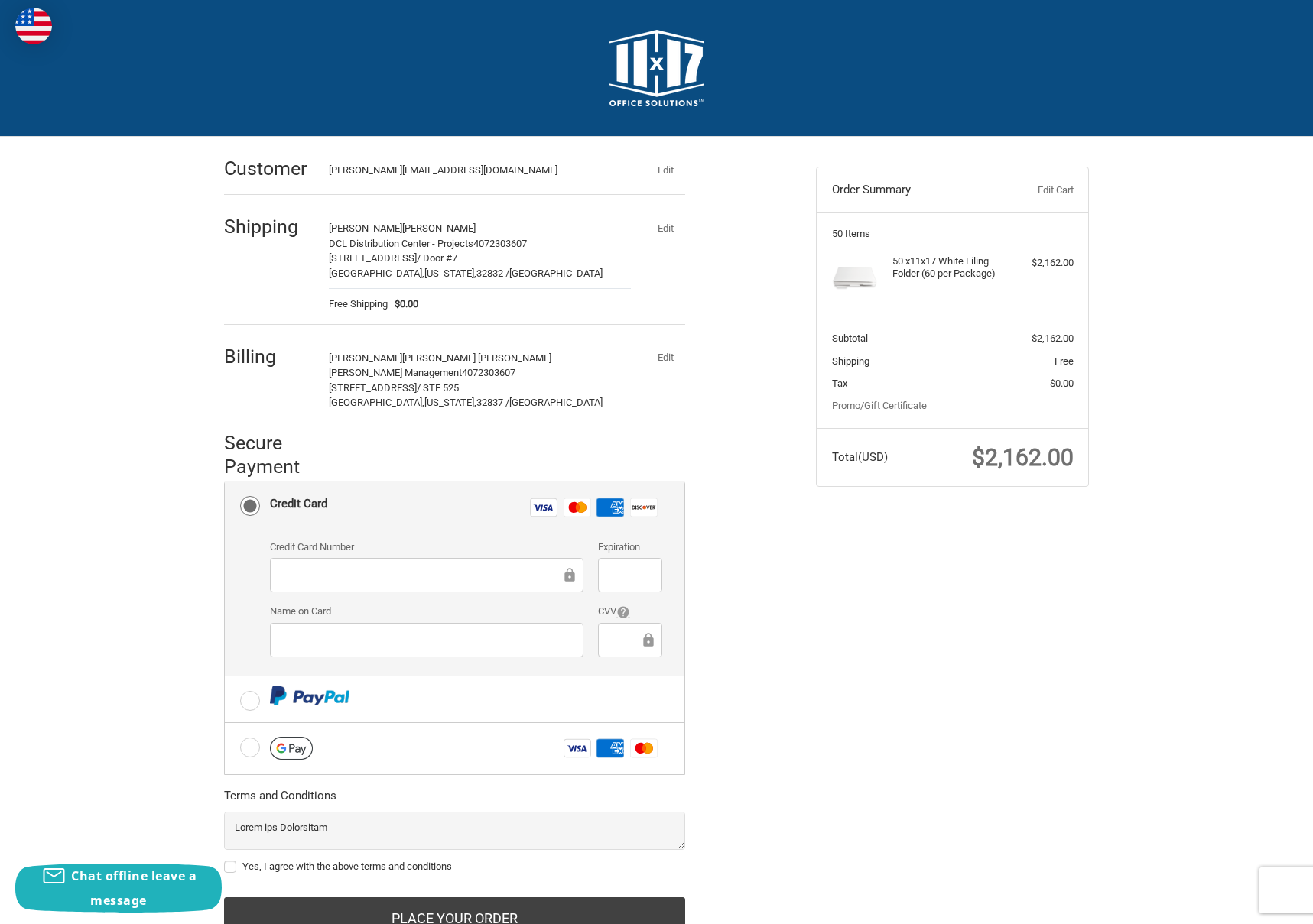
scroll to position [78, 0]
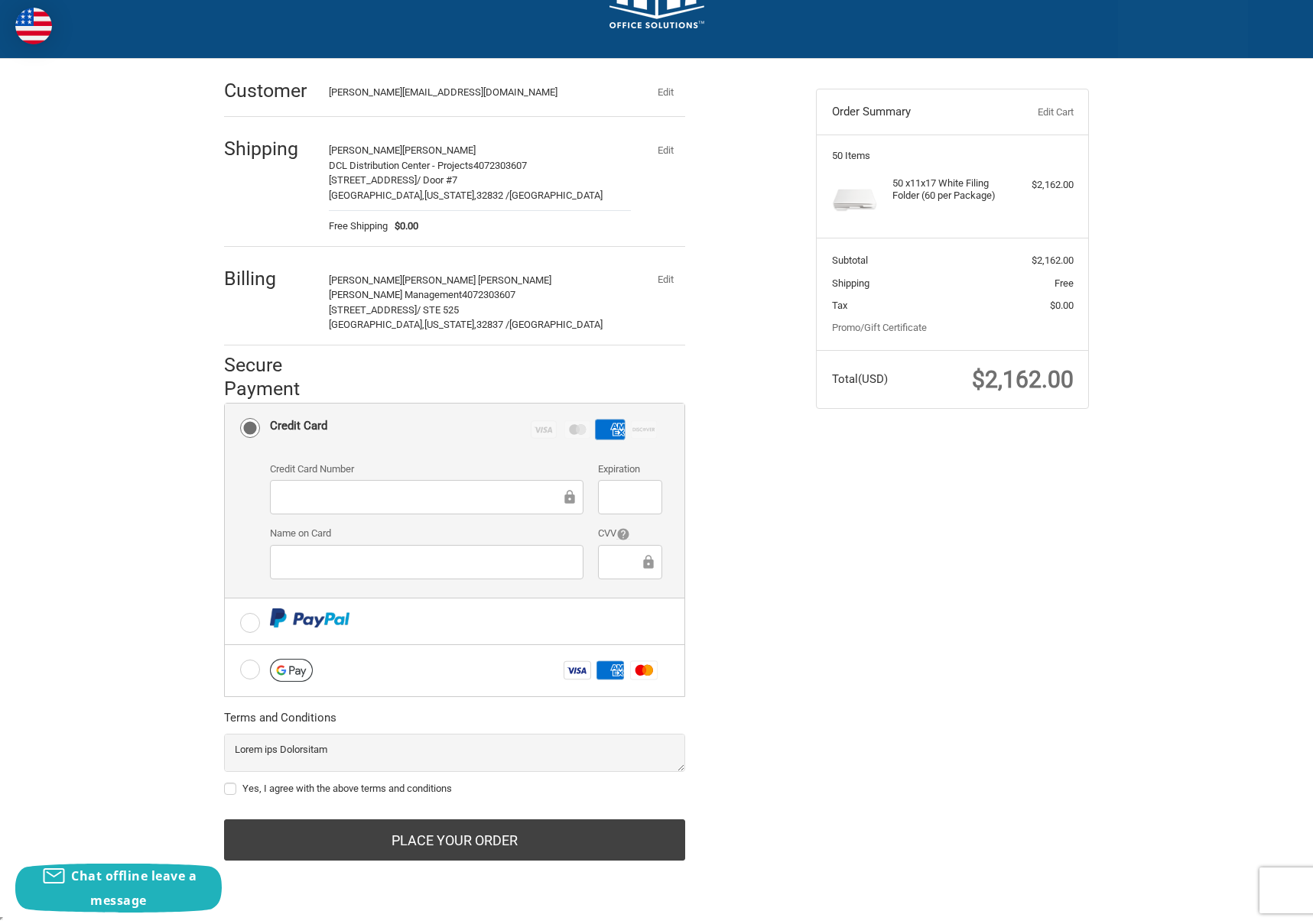
click at [234, 791] on label "Yes, I agree with the above terms and conditions" at bounding box center [454, 789] width 461 height 13
click at [225, 782] on input "Yes, I agree with the above terms and conditions" at bounding box center [224, 781] width 1 height 1
checkbox input "true"
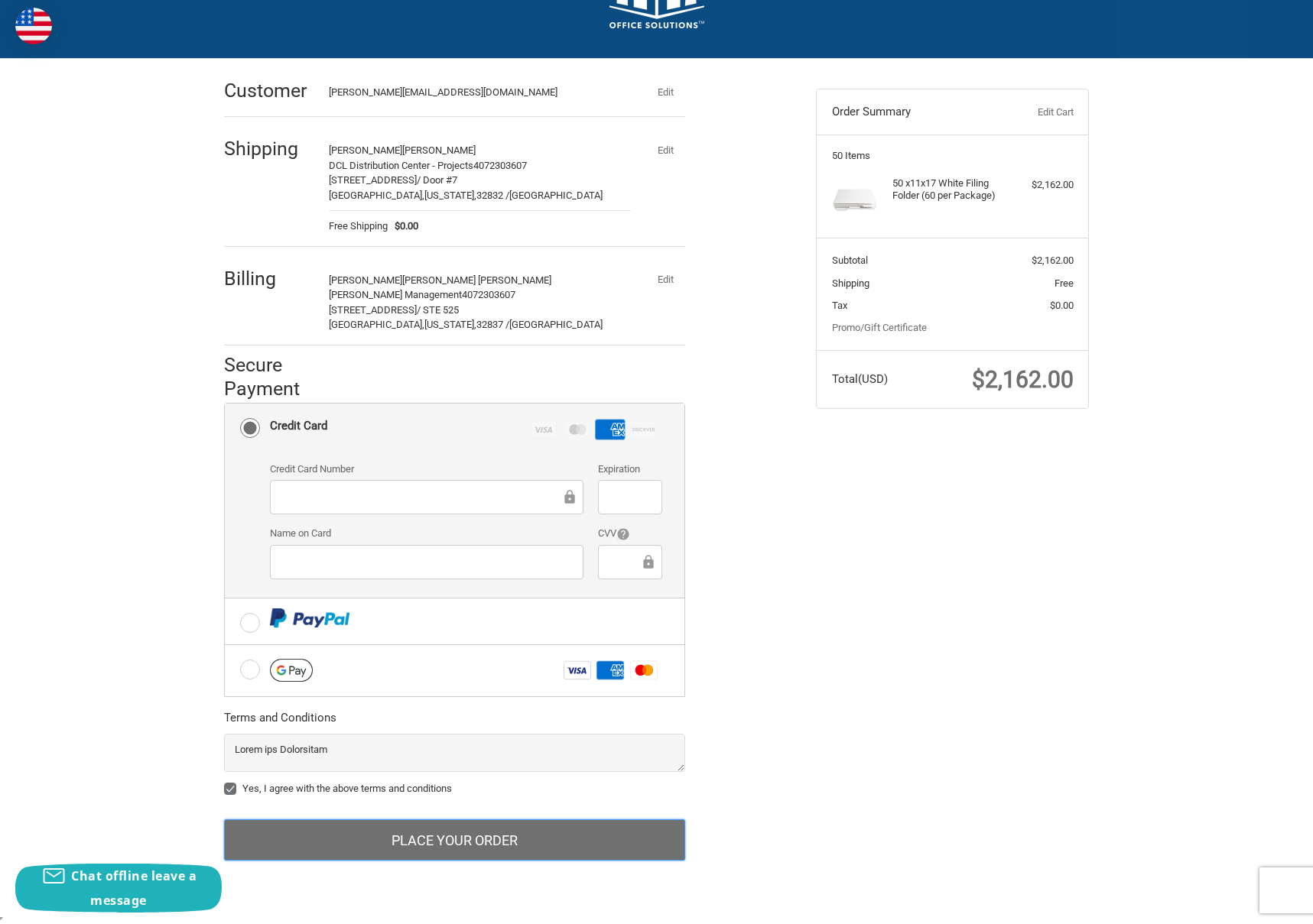
click at [436, 844] on button "Place Your Order" at bounding box center [454, 840] width 461 height 41
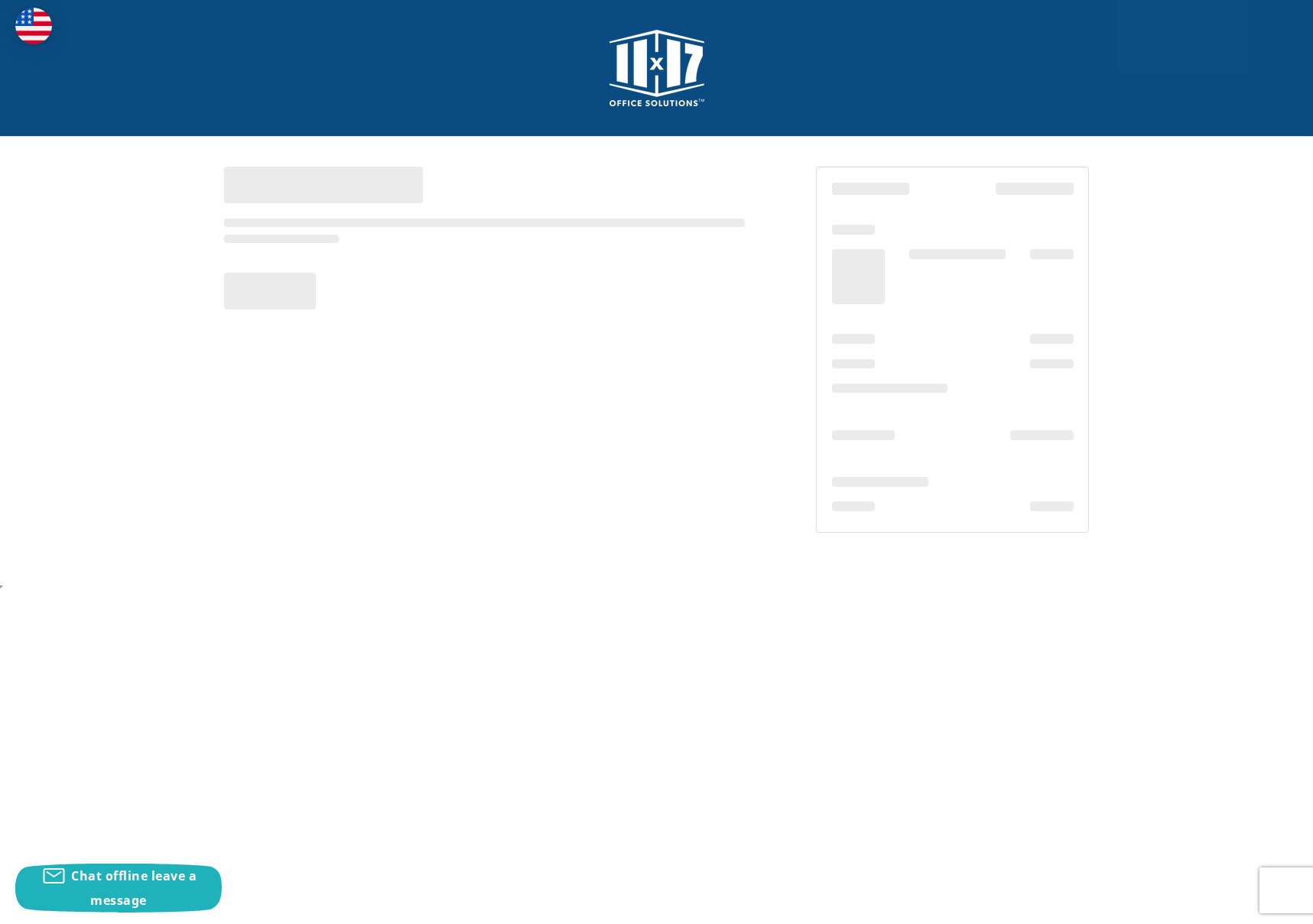
scroll to position [0, 0]
